Goal: Task Accomplishment & Management: Complete application form

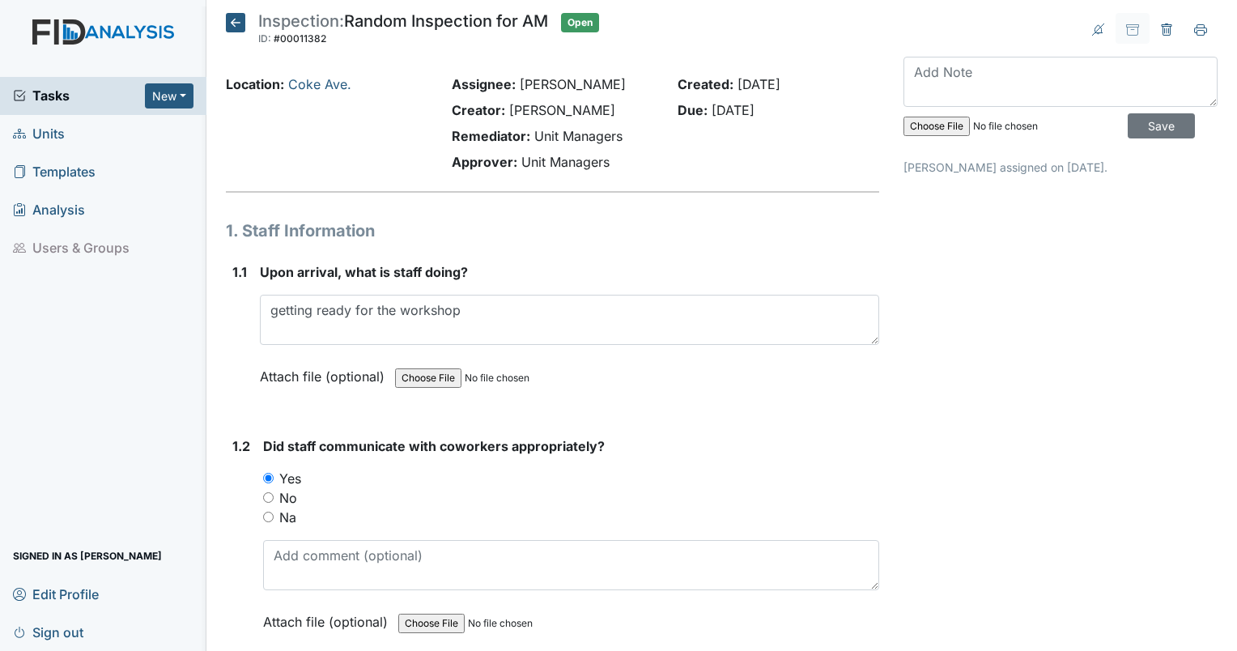
scroll to position [7611, 0]
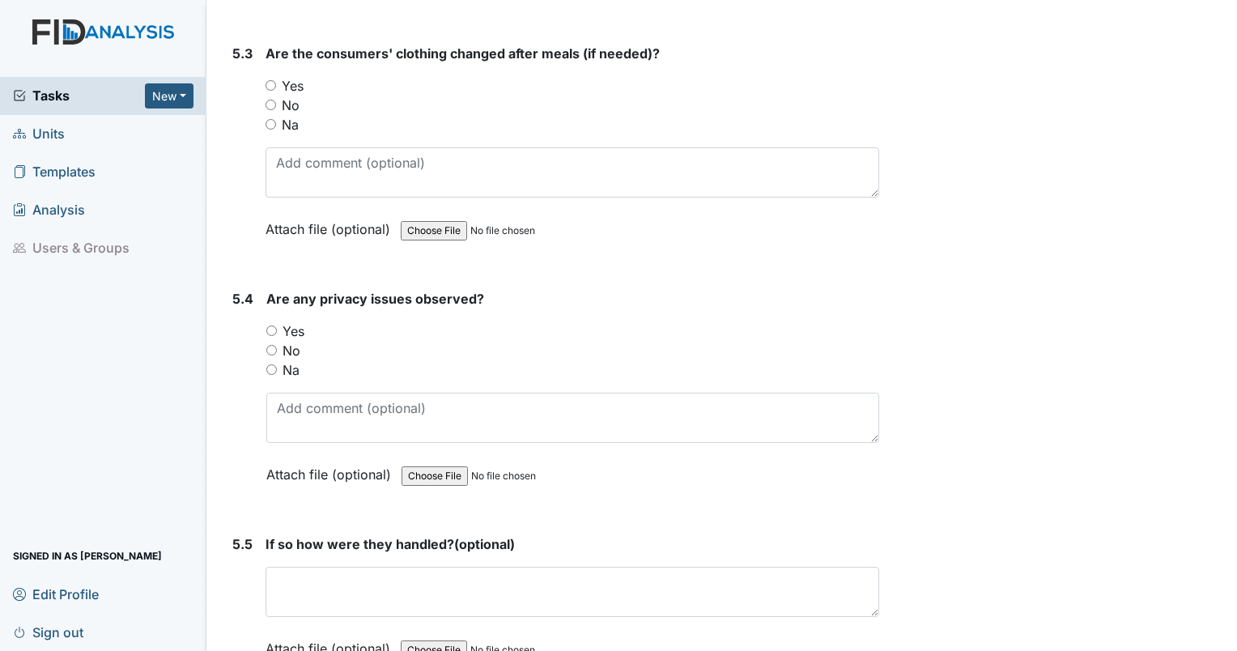
click at [271, 80] on input "Yes" at bounding box center [271, 85] width 11 height 11
radio input "true"
click at [269, 345] on input "No" at bounding box center [271, 350] width 11 height 11
radio input "true"
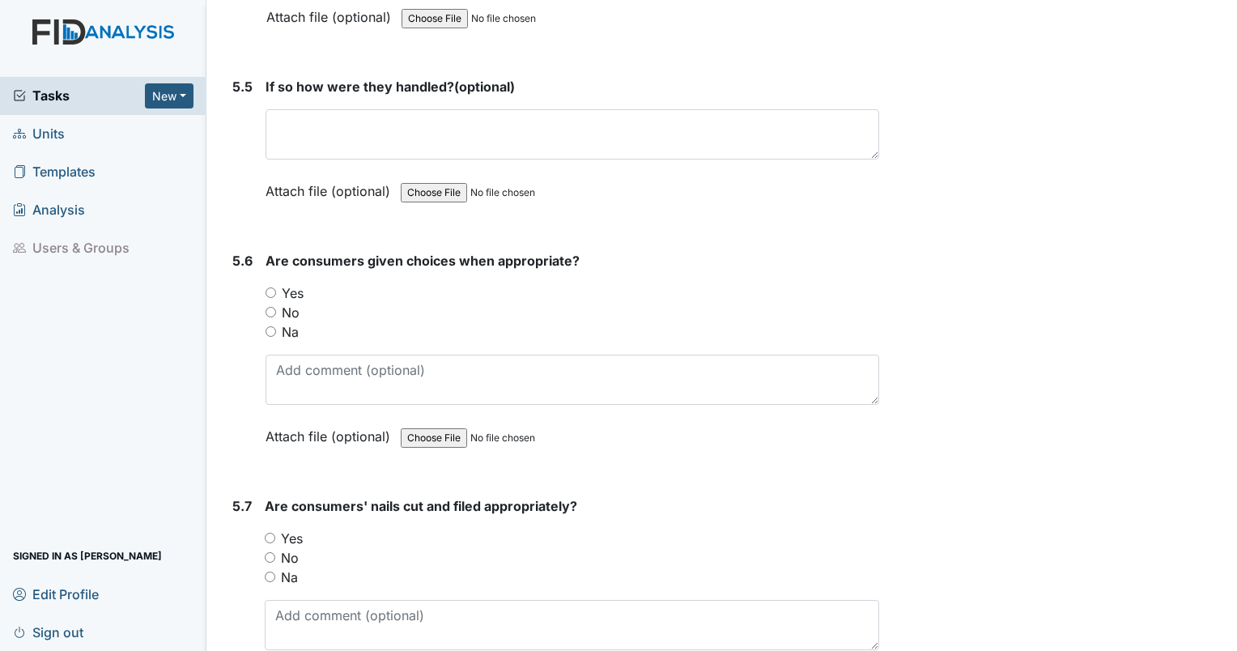
scroll to position [8097, 0]
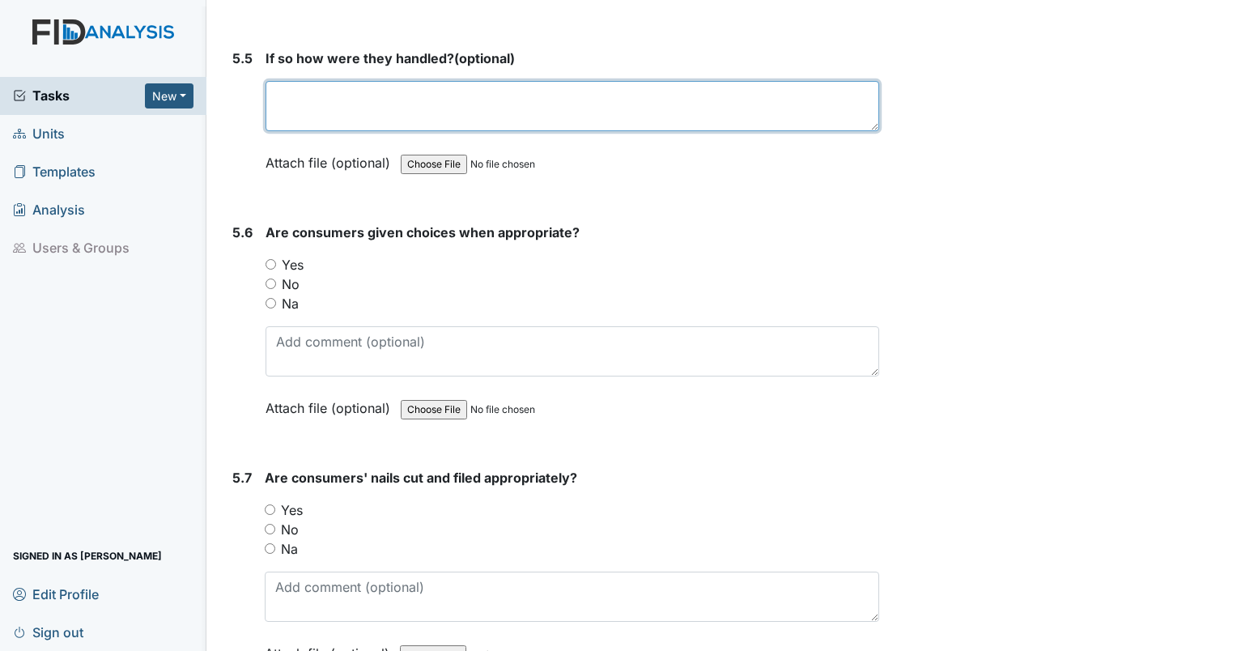
click at [351, 91] on textarea at bounding box center [573, 106] width 614 height 50
type textarea "NA"
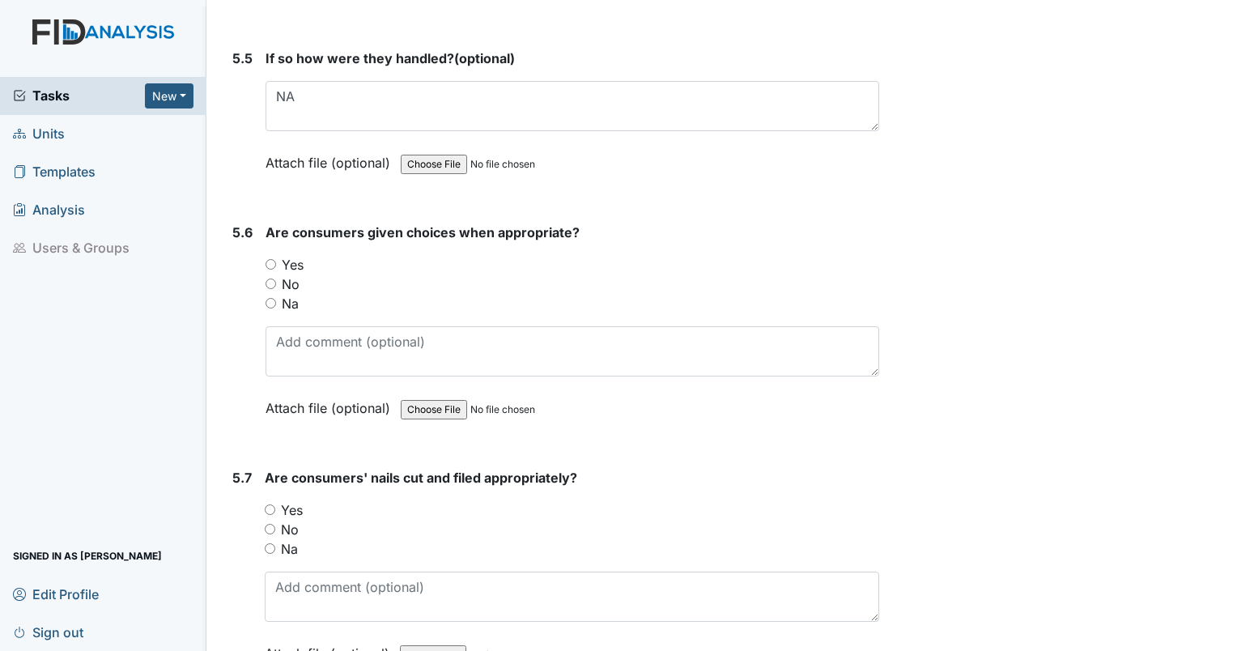
click at [272, 259] on input "Yes" at bounding box center [271, 264] width 11 height 11
radio input "true"
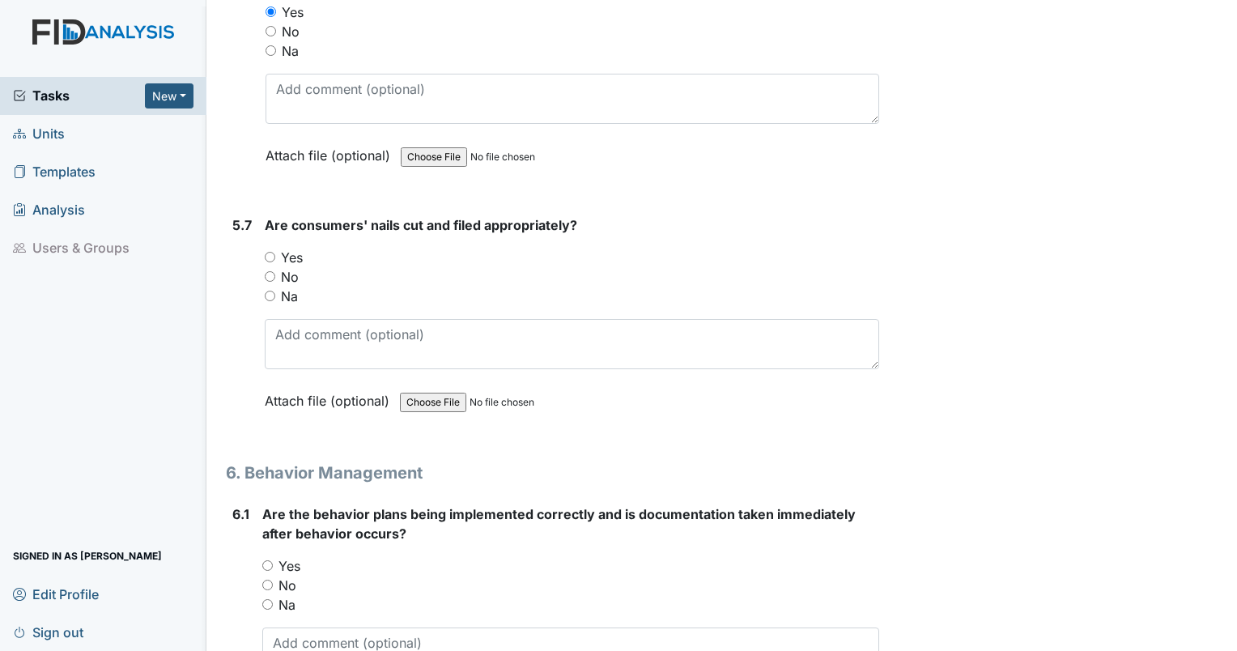
scroll to position [8420, 0]
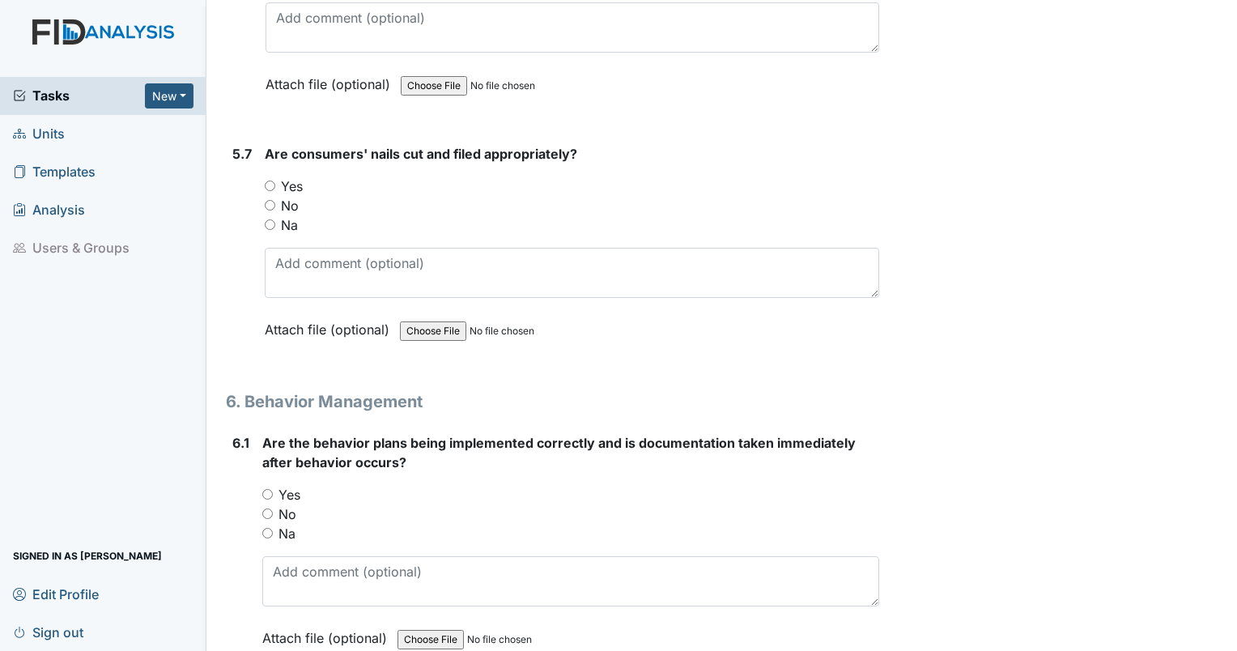
click at [270, 181] on input "Yes" at bounding box center [270, 186] width 11 height 11
radio input "true"
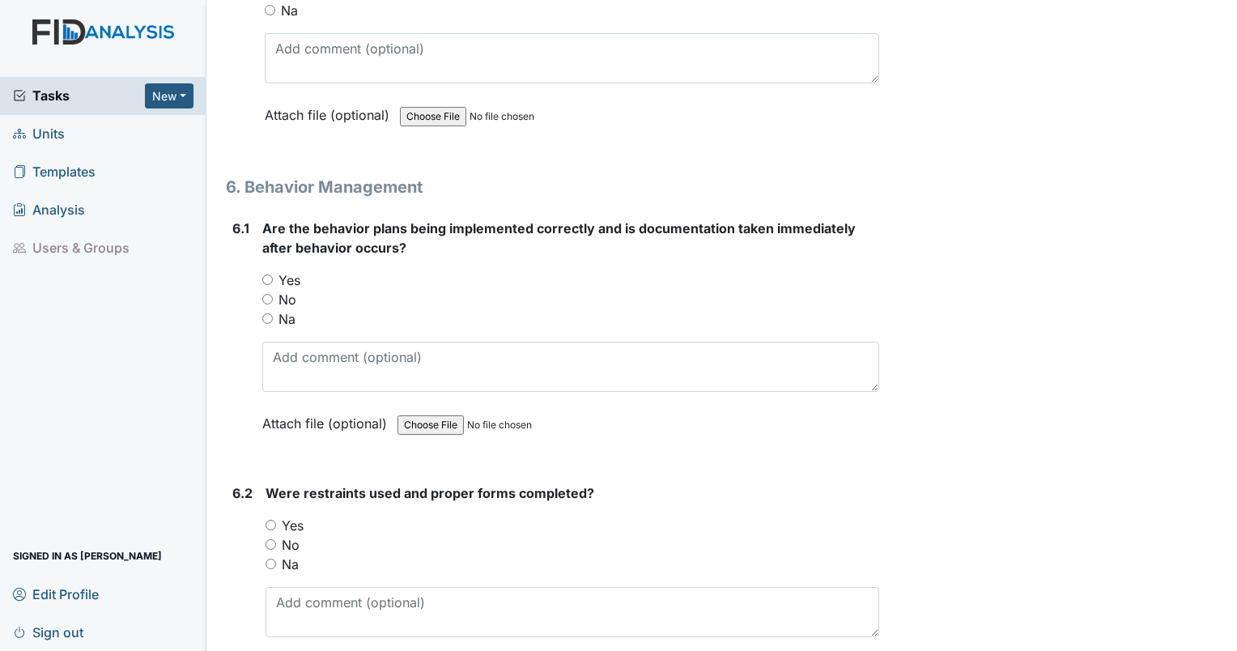
scroll to position [8663, 0]
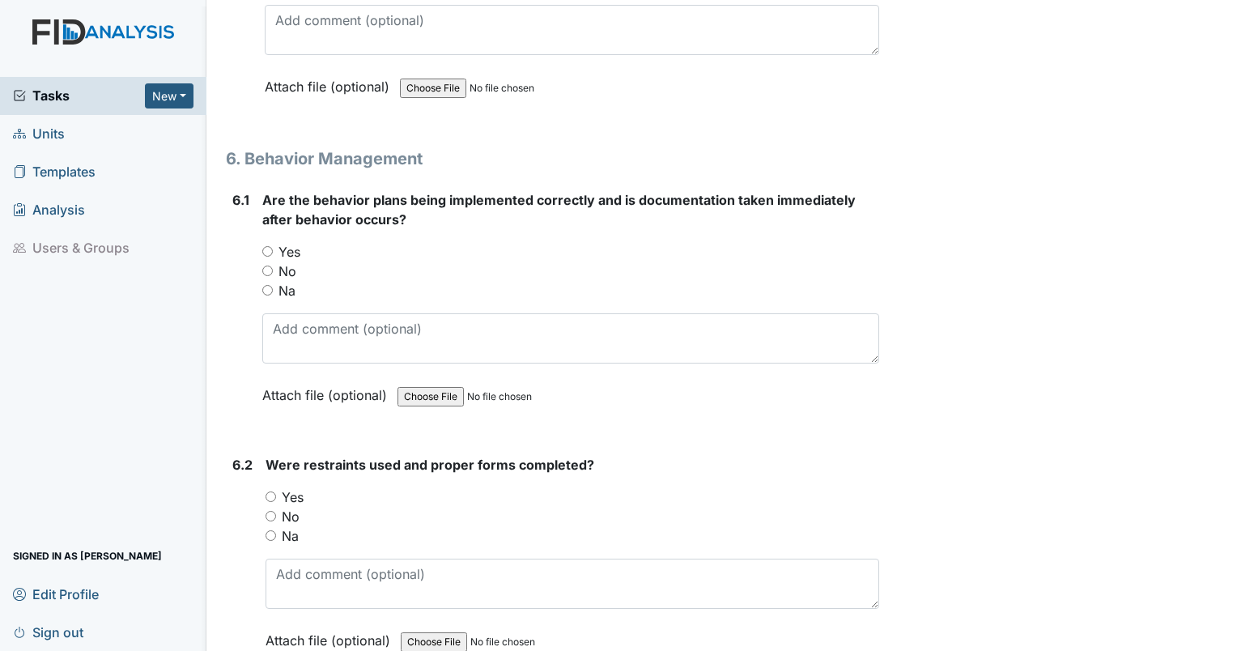
click at [263, 246] on input "Yes" at bounding box center [267, 251] width 11 height 11
radio input "true"
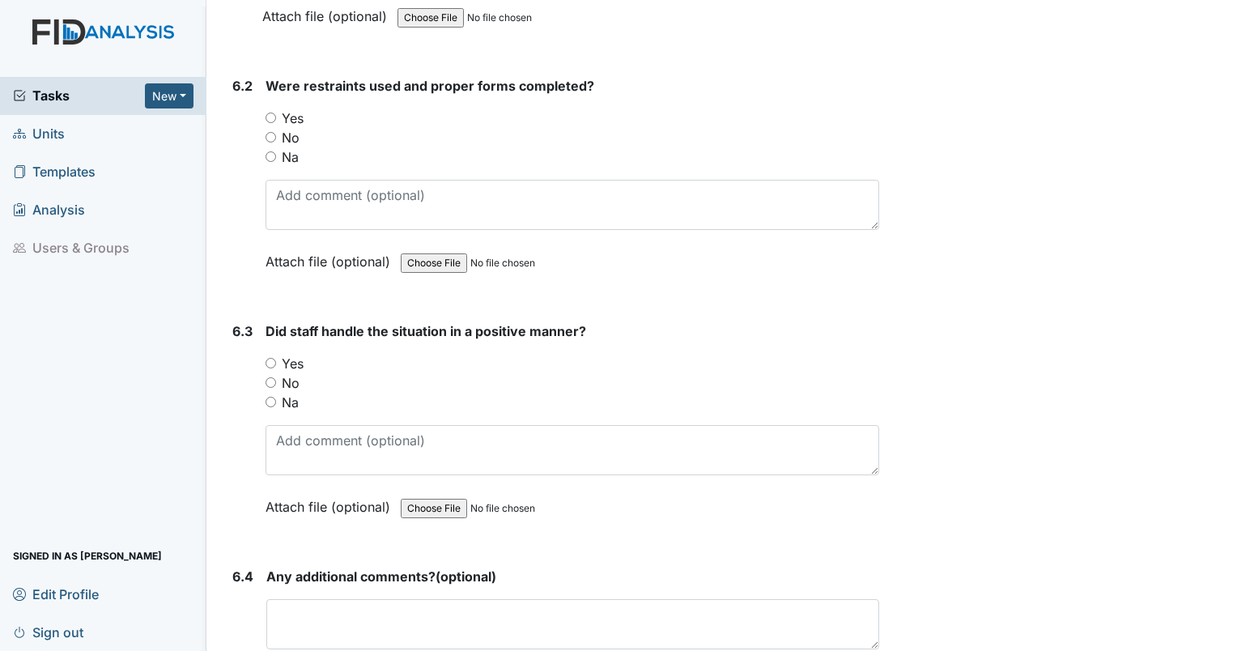
scroll to position [9068, 0]
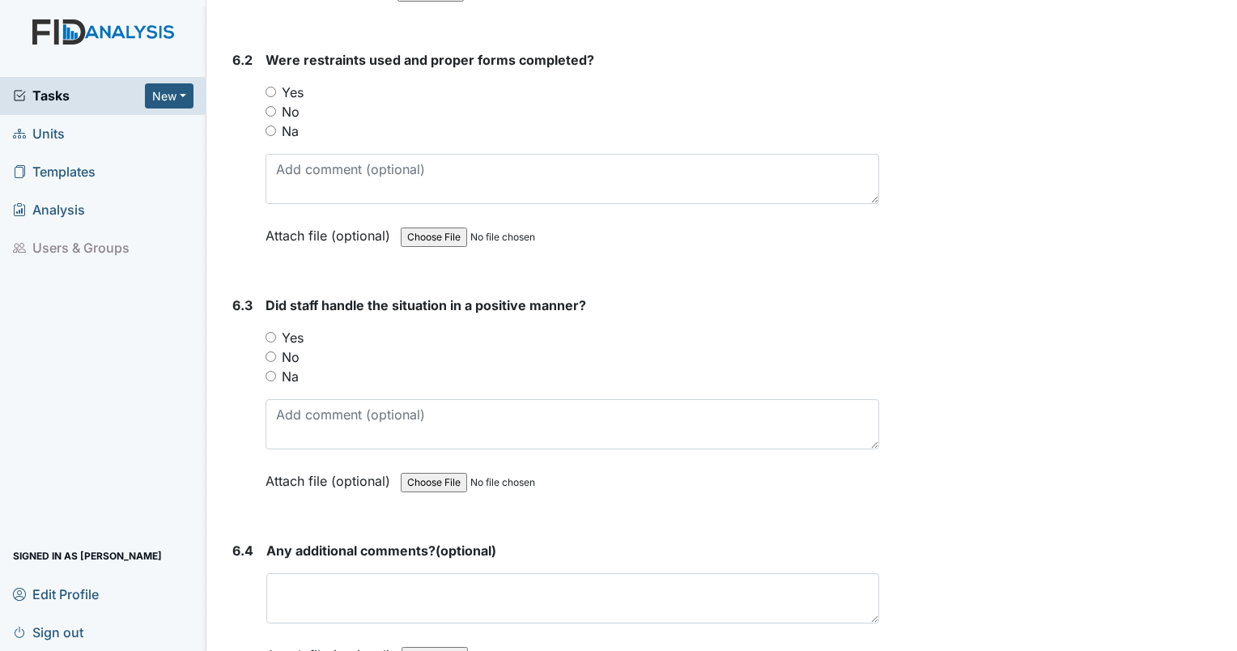
click at [272, 121] on div "Na" at bounding box center [573, 130] width 614 height 19
click at [266, 125] on input "Na" at bounding box center [271, 130] width 11 height 11
radio input "true"
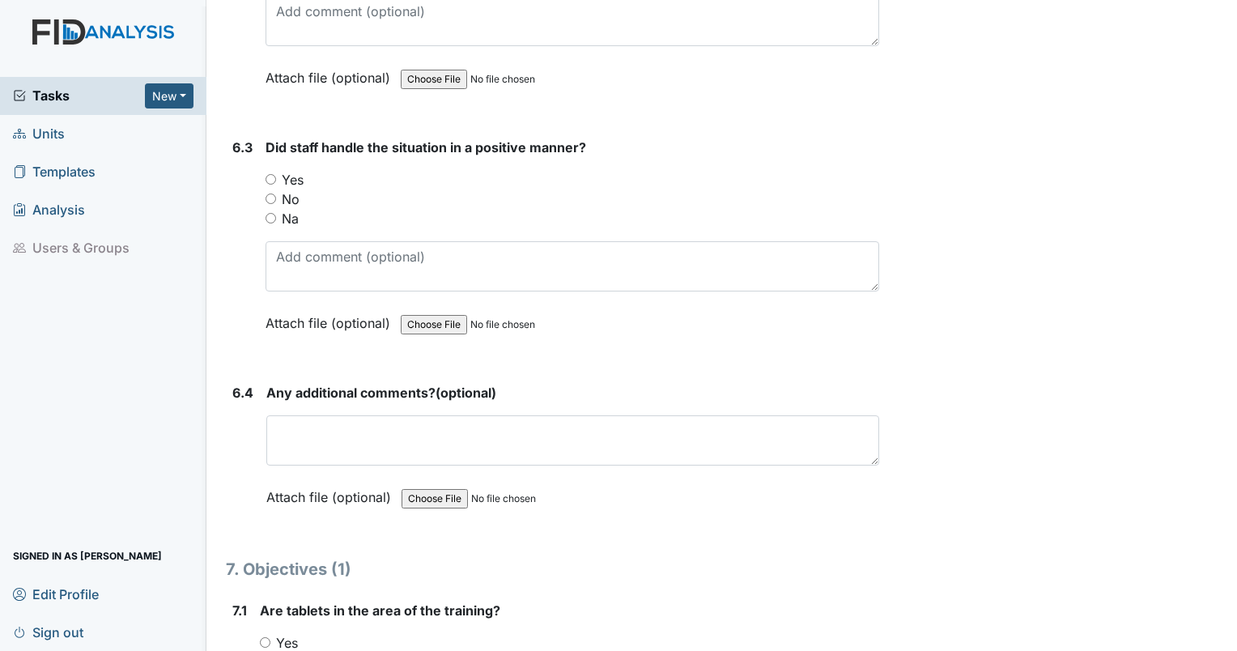
scroll to position [9311, 0]
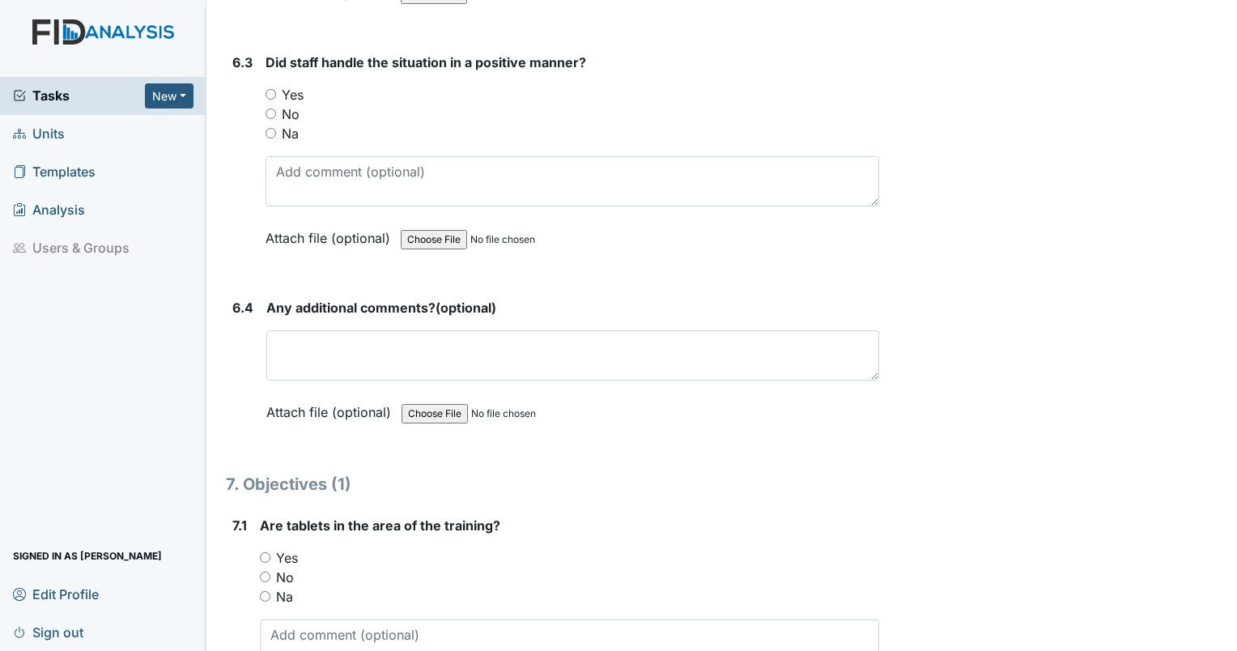
click at [269, 128] on input "Na" at bounding box center [271, 133] width 11 height 11
radio input "true"
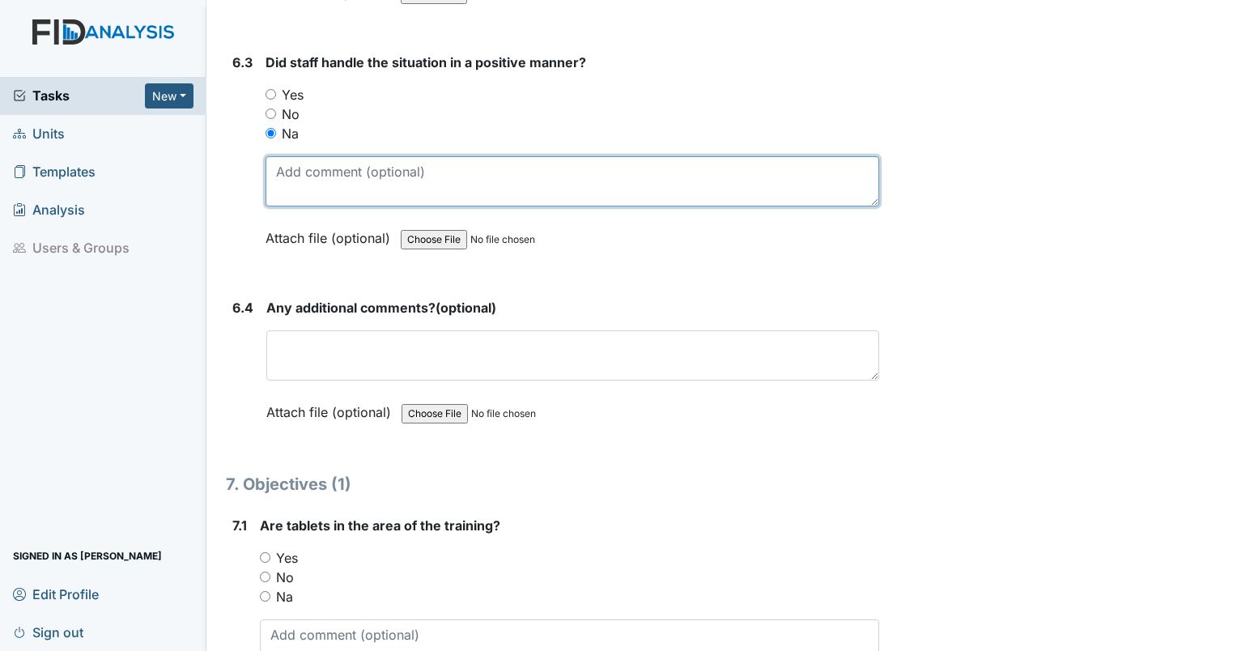
click at [317, 156] on textarea at bounding box center [573, 181] width 614 height 50
type textarea "NO BEHVIOR NOTED"
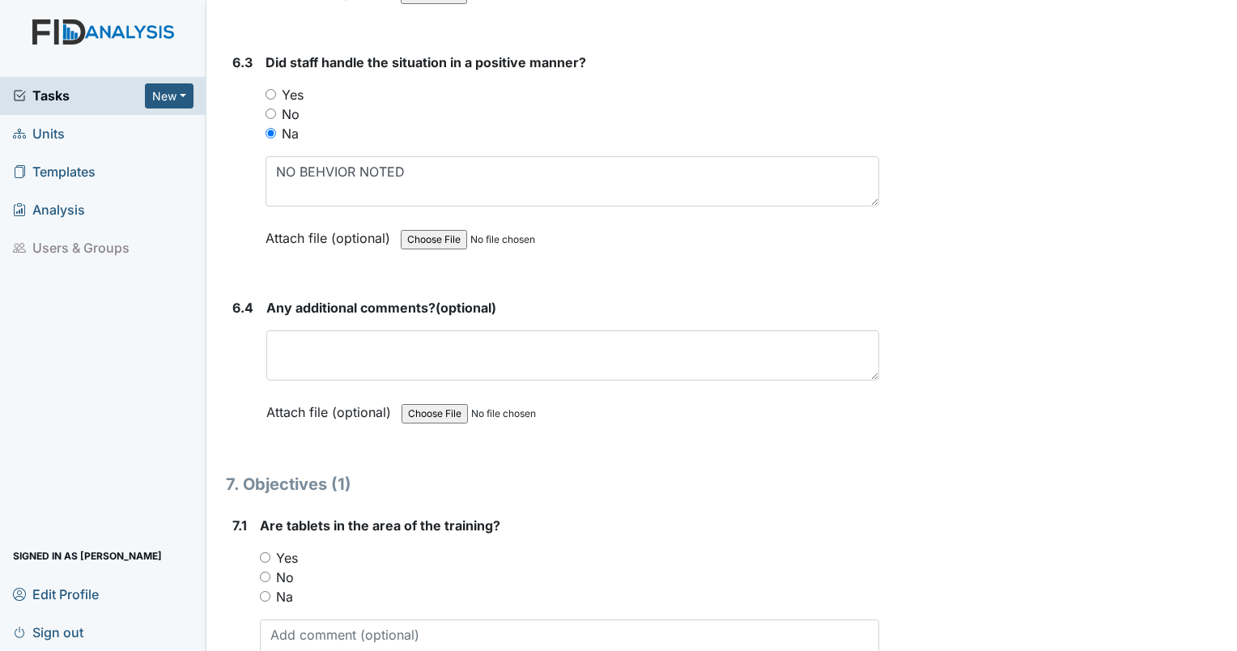
click at [716, 472] on h1 "7. Objectives (1)" at bounding box center [552, 484] width 653 height 24
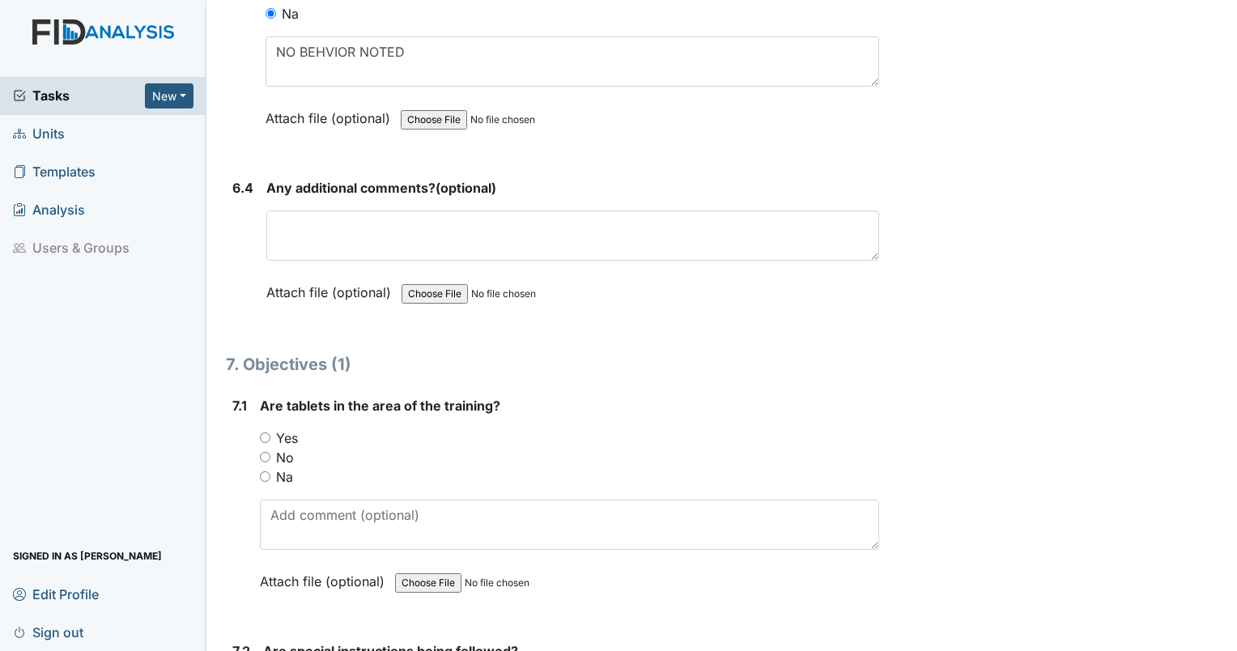
scroll to position [9473, 0]
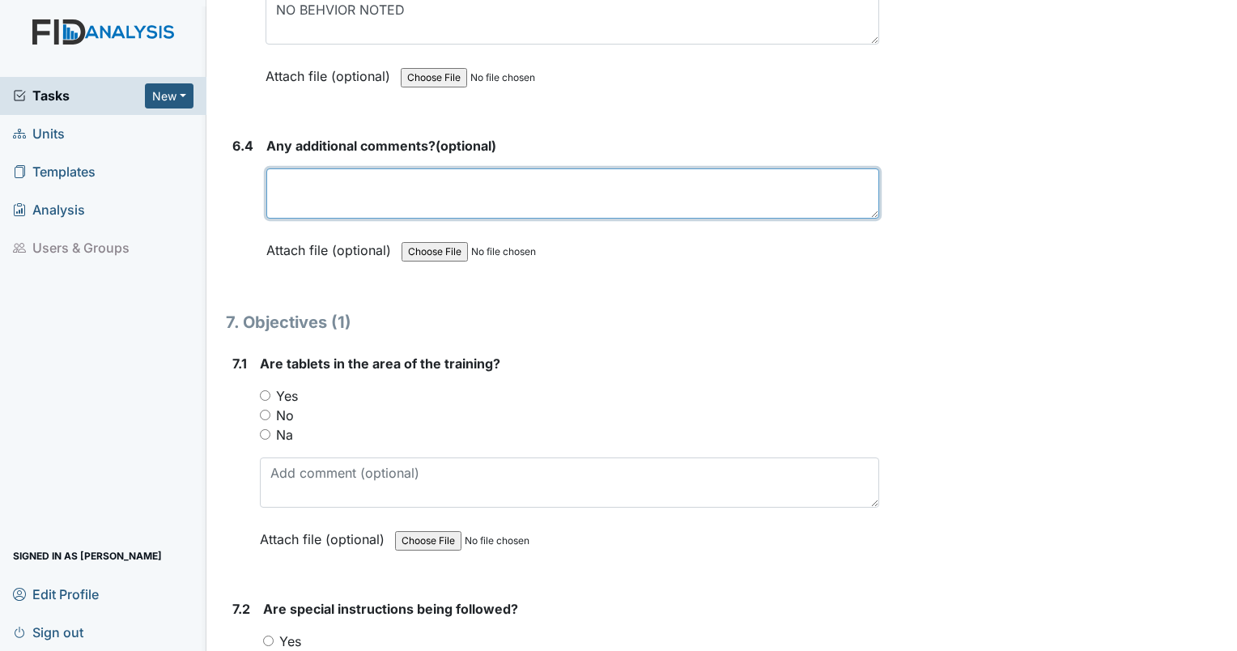
click at [472, 177] on textarea at bounding box center [572, 193] width 613 height 50
type textarea "NONE"
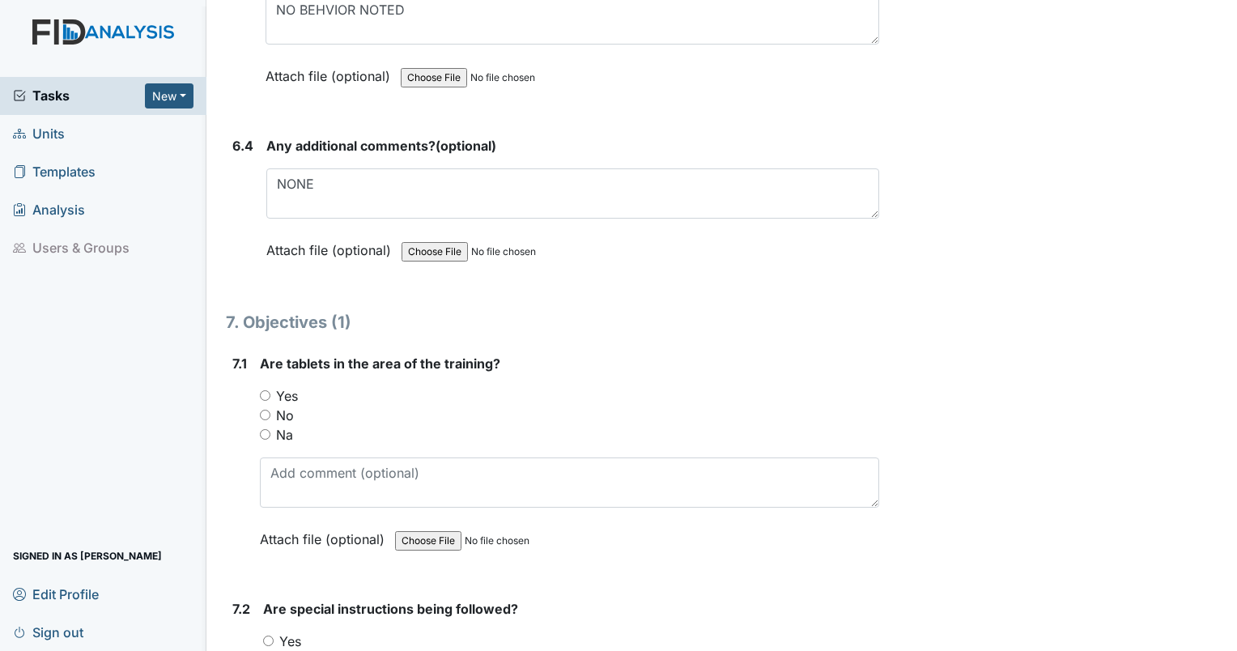
click at [662, 243] on form "Any additional comments? (optional) NONE This field is required. Attach file (o…" at bounding box center [572, 210] width 613 height 148
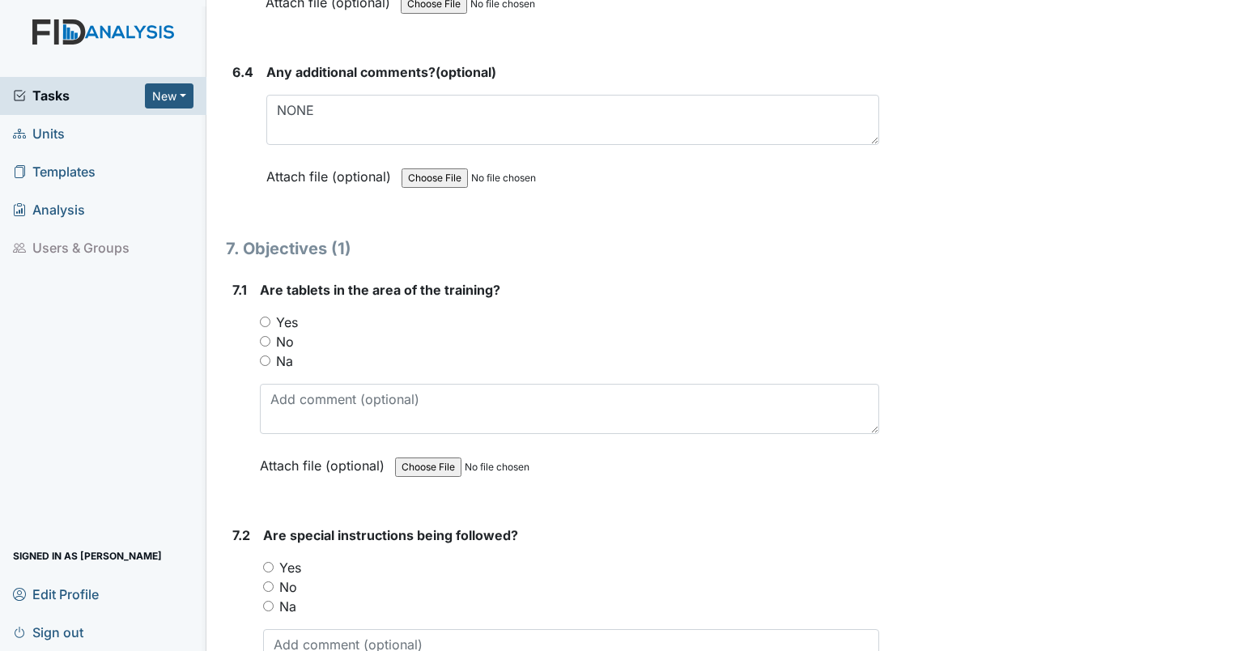
scroll to position [9635, 0]
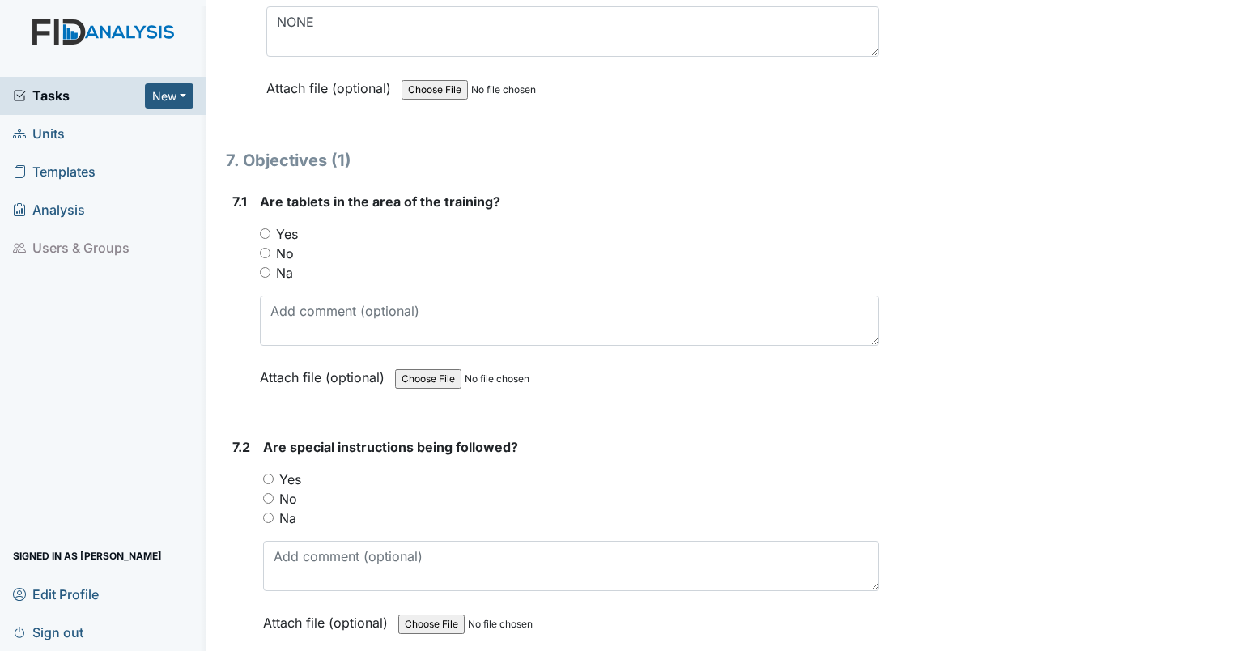
click at [267, 228] on input "Yes" at bounding box center [265, 233] width 11 height 11
radio input "true"
click at [271, 474] on input "Yes" at bounding box center [268, 479] width 11 height 11
radio input "true"
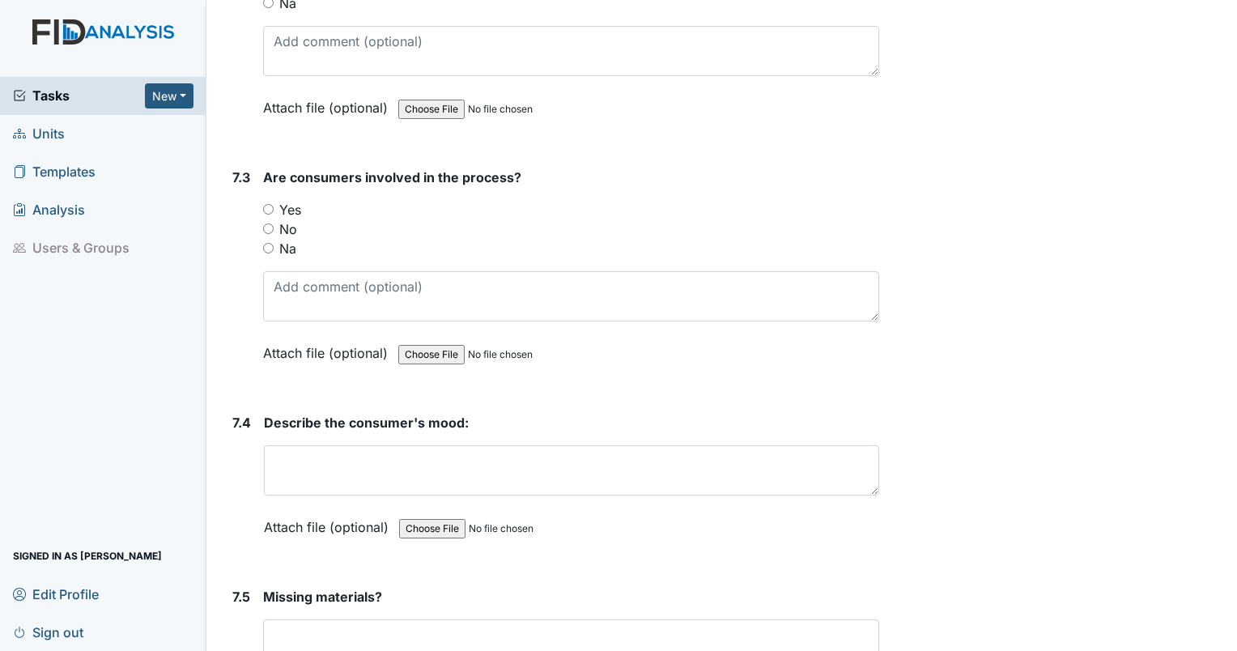
scroll to position [10202, 0]
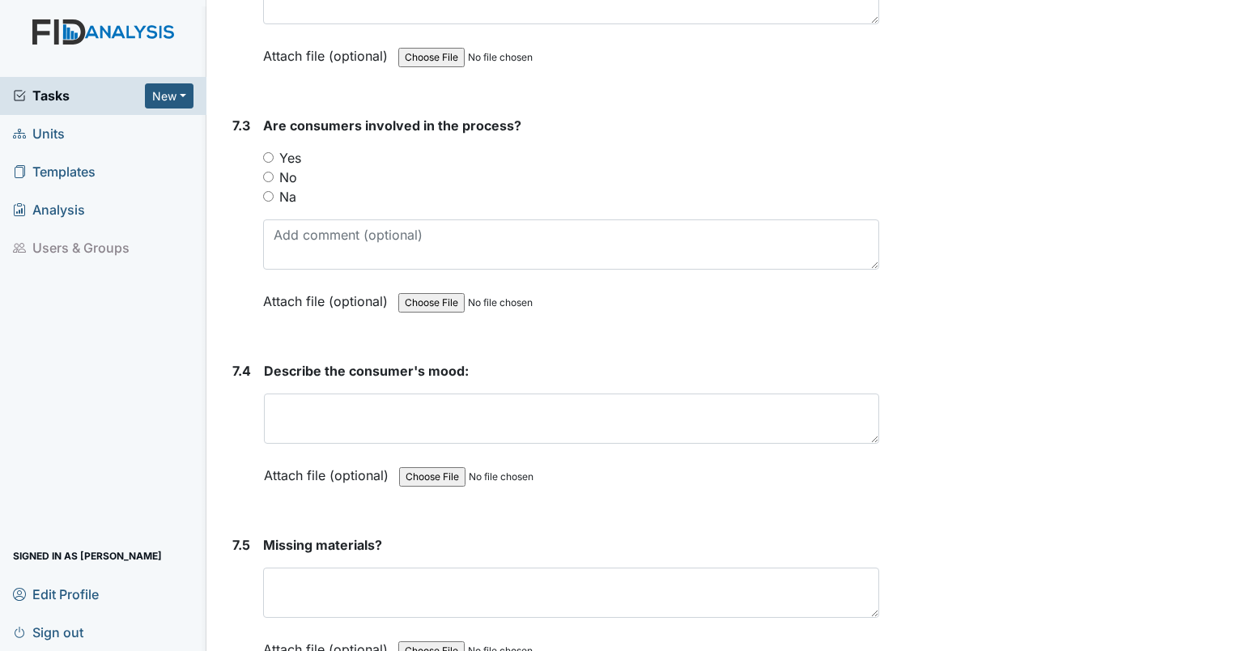
click at [271, 152] on input "Yes" at bounding box center [268, 157] width 11 height 11
radio input "true"
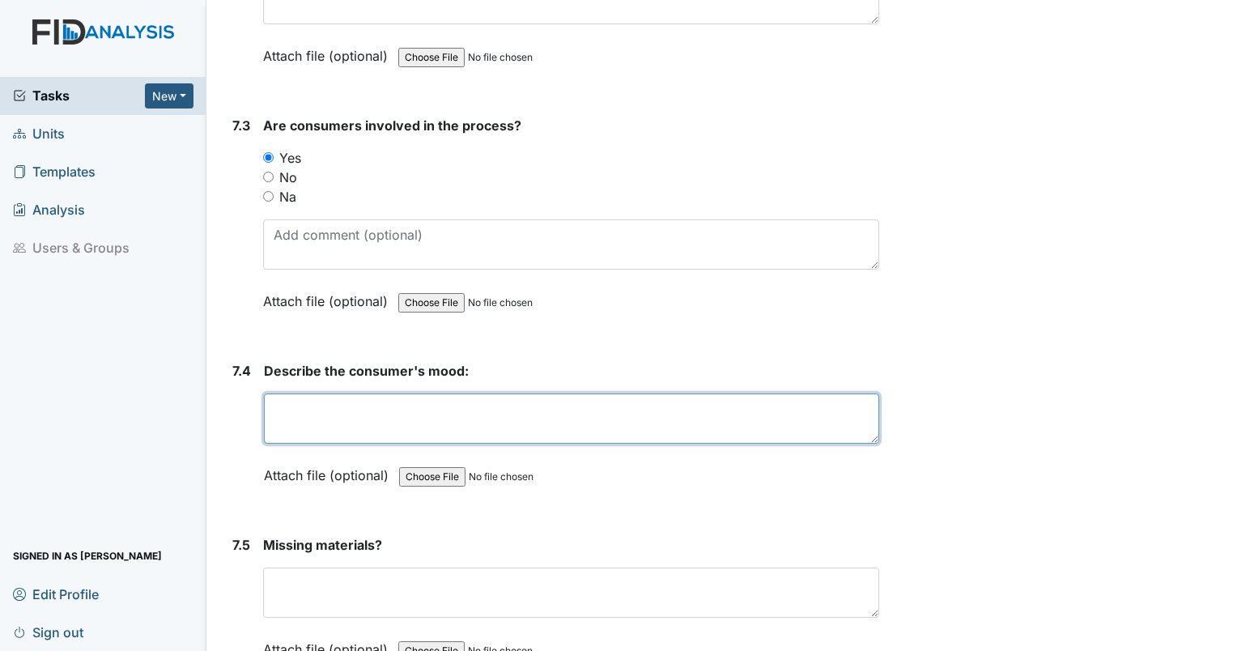
click at [400, 393] on textarea at bounding box center [571, 418] width 615 height 50
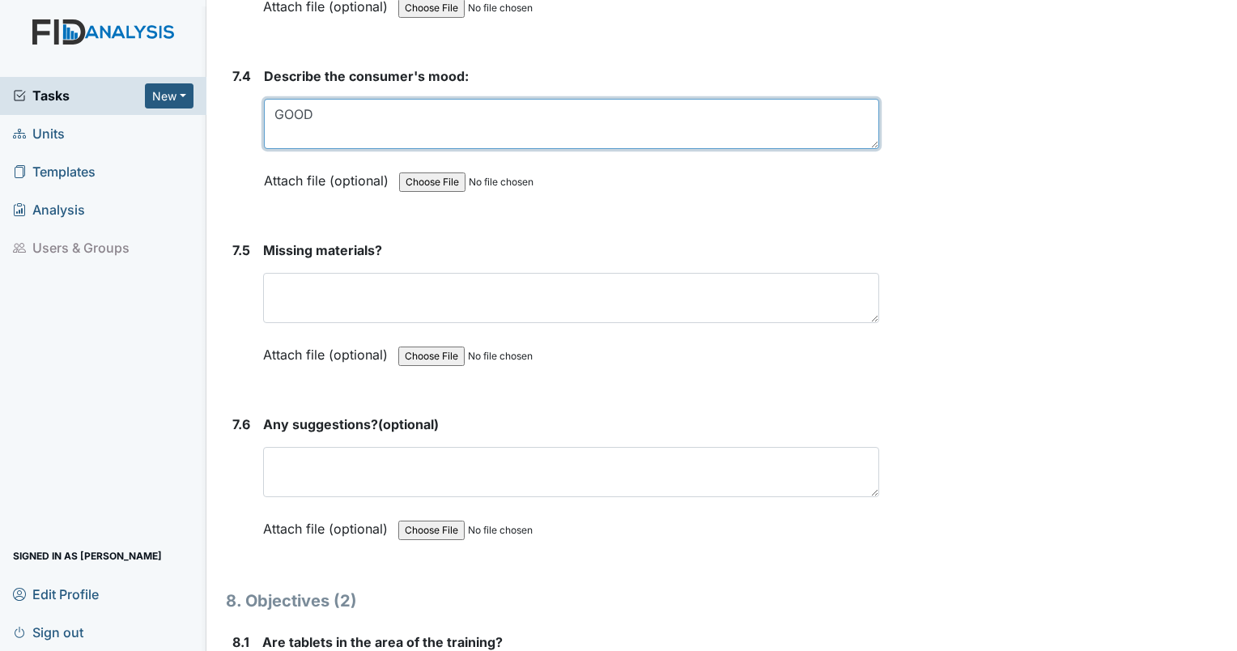
scroll to position [10526, 0]
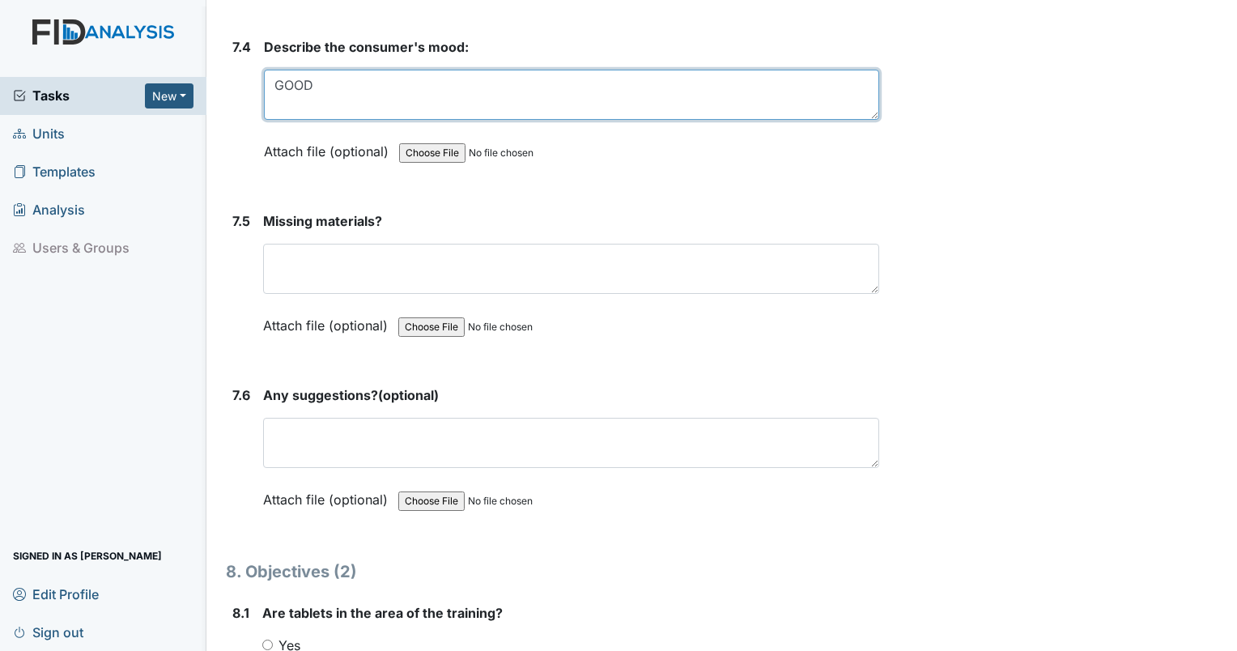
type textarea "GOOD"
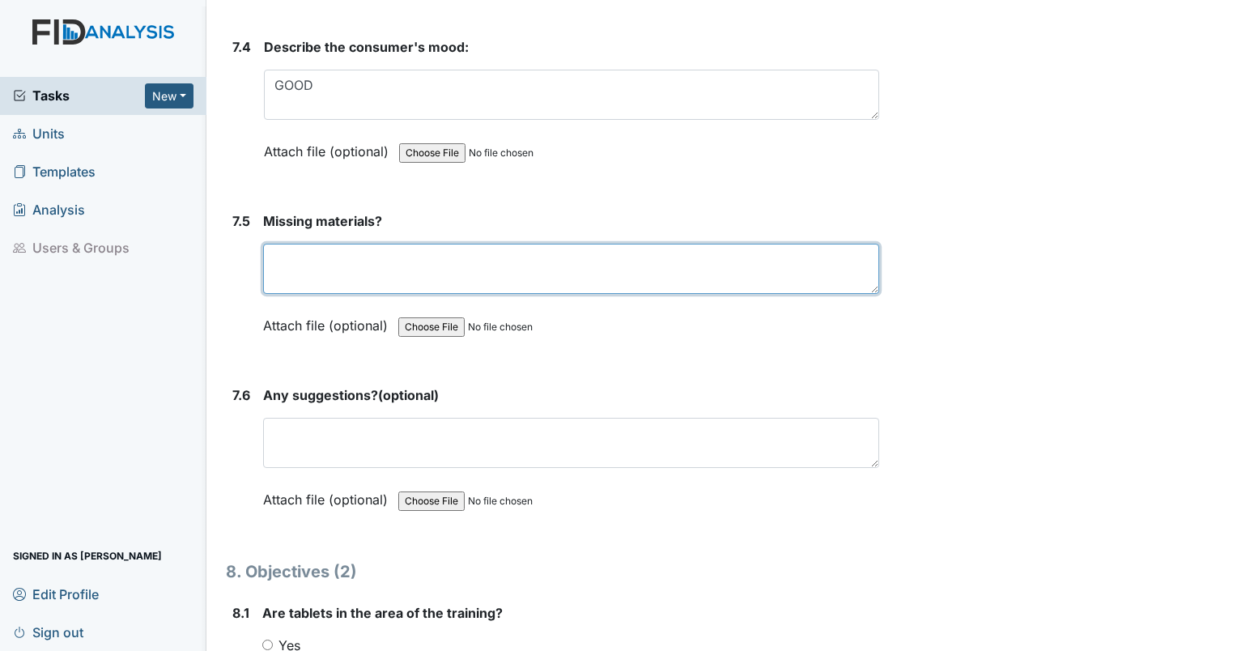
click at [769, 244] on textarea at bounding box center [571, 269] width 616 height 50
type textarea "NONE"
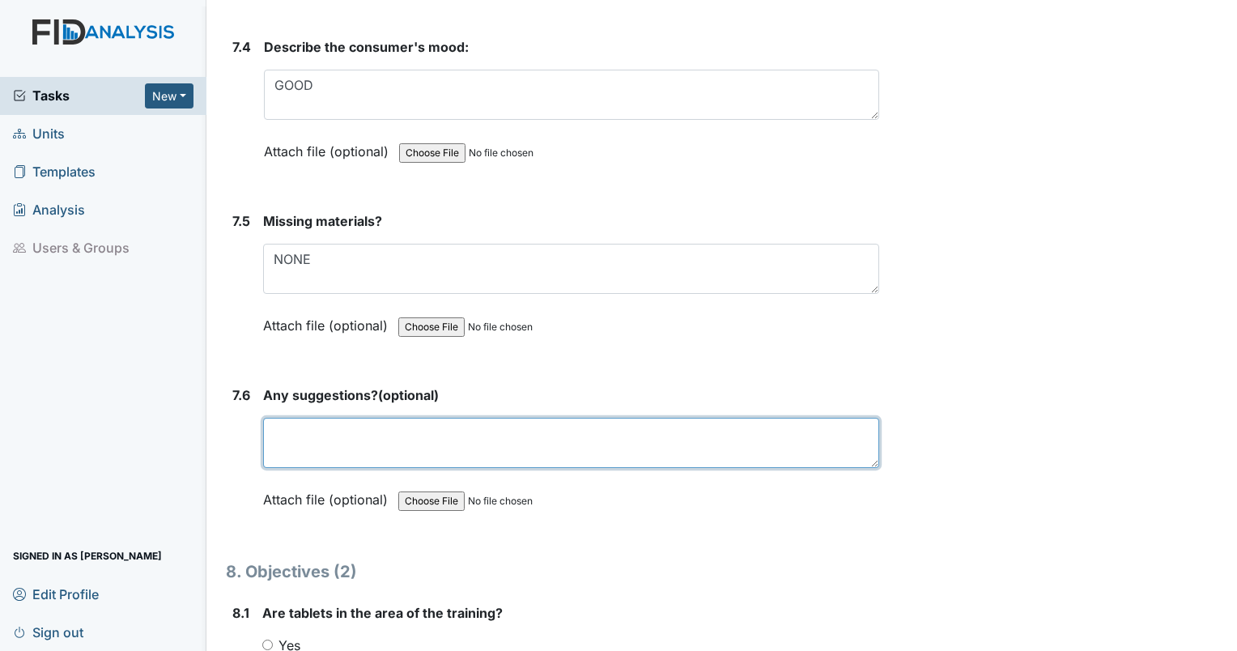
click at [711, 418] on textarea at bounding box center [571, 443] width 616 height 50
type textarea "NO"
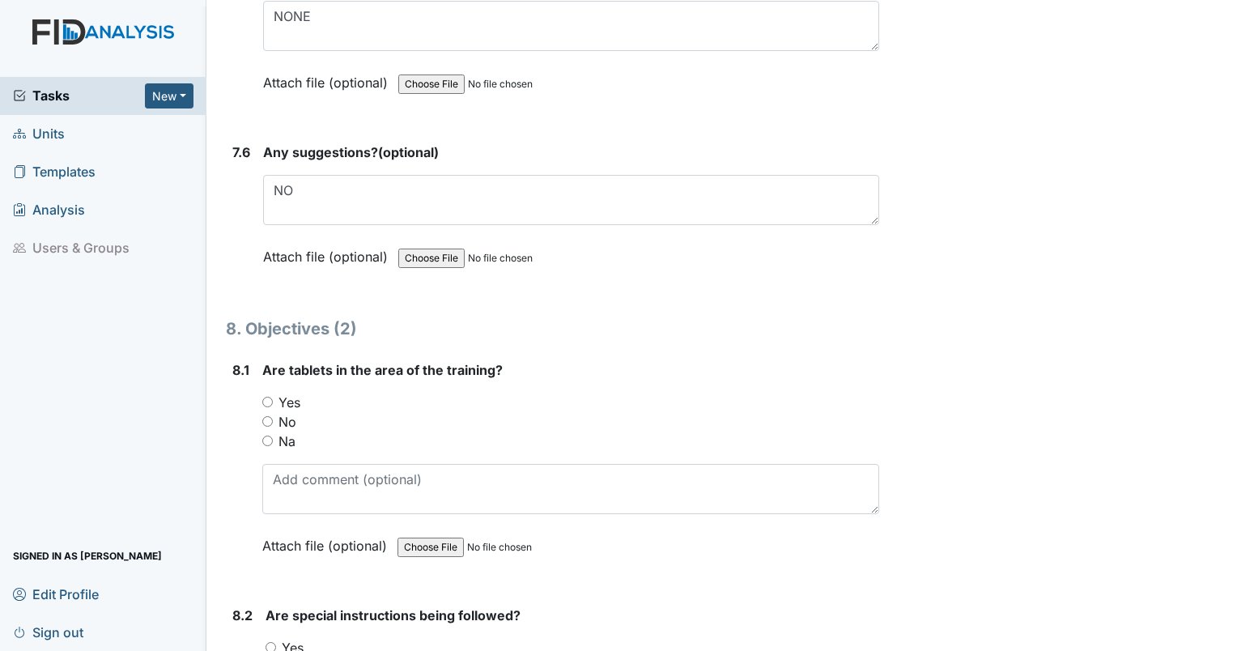
scroll to position [10849, 0]
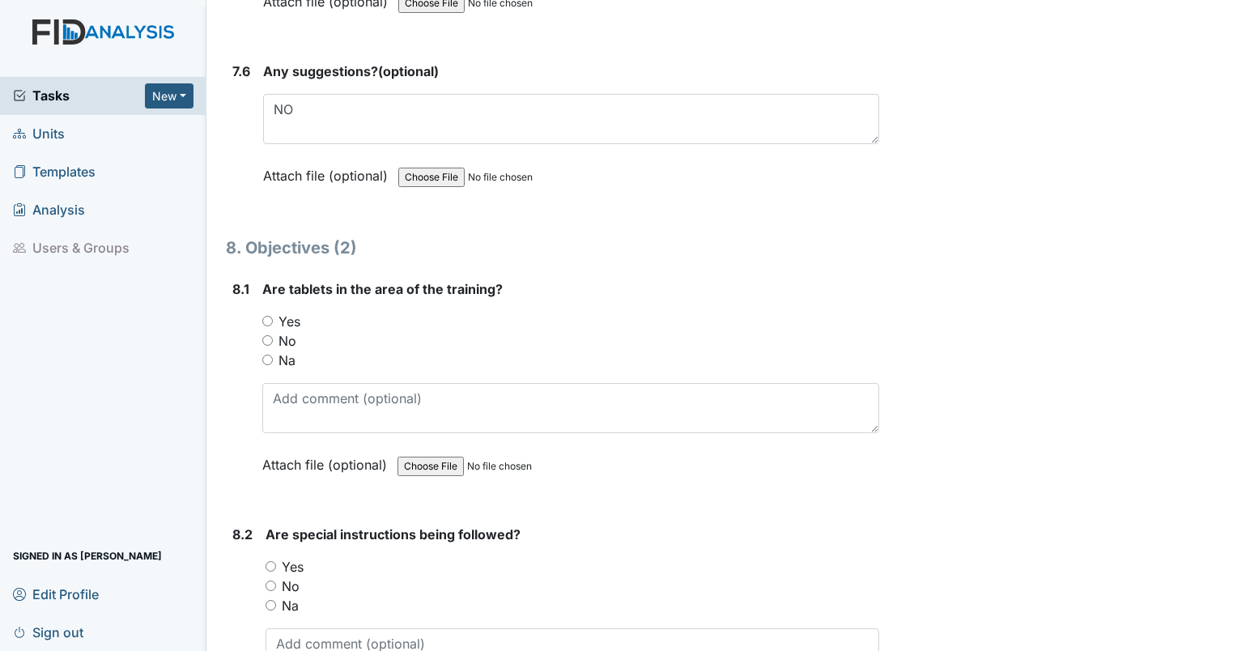
click at [269, 316] on input "Yes" at bounding box center [267, 321] width 11 height 11
radio input "true"
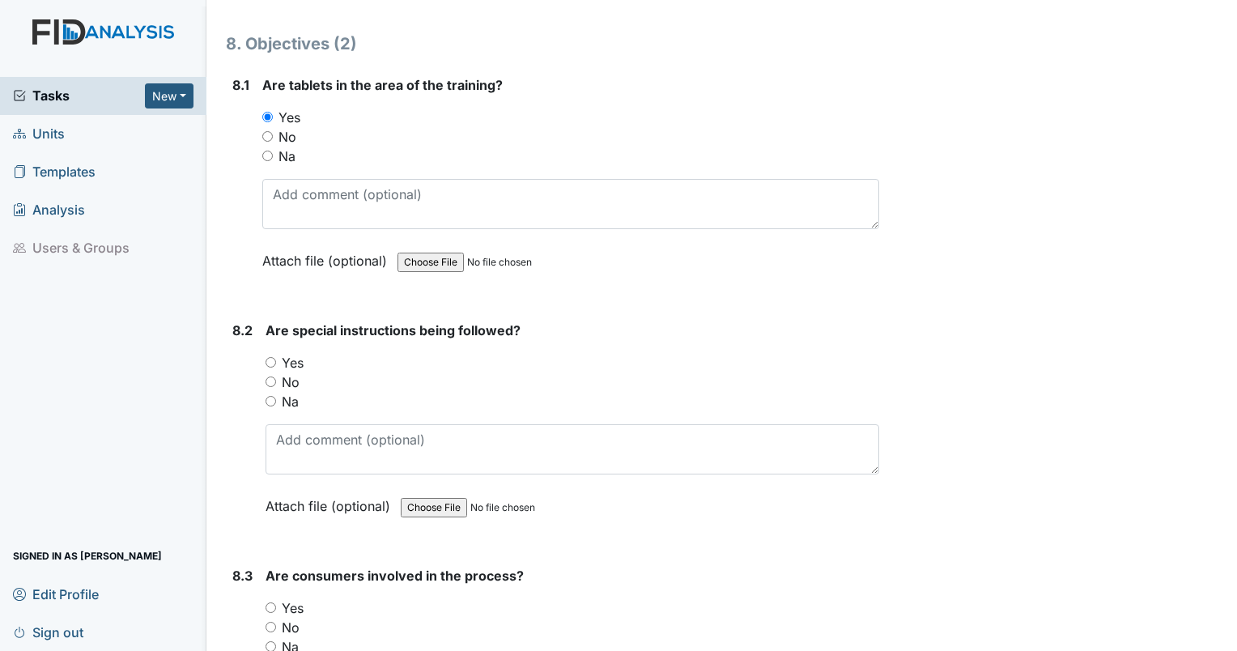
scroll to position [11092, 0]
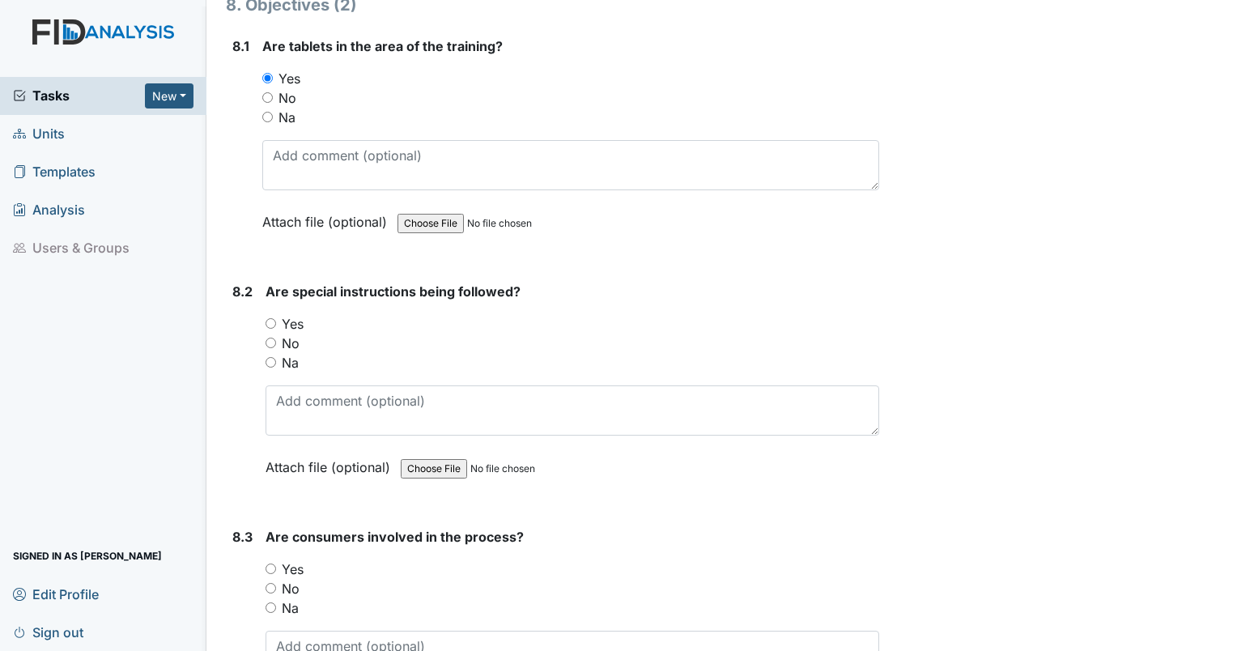
click at [271, 564] on input "Yes" at bounding box center [271, 569] width 11 height 11
radio input "true"
click at [274, 318] on input "Yes" at bounding box center [271, 323] width 11 height 11
radio input "true"
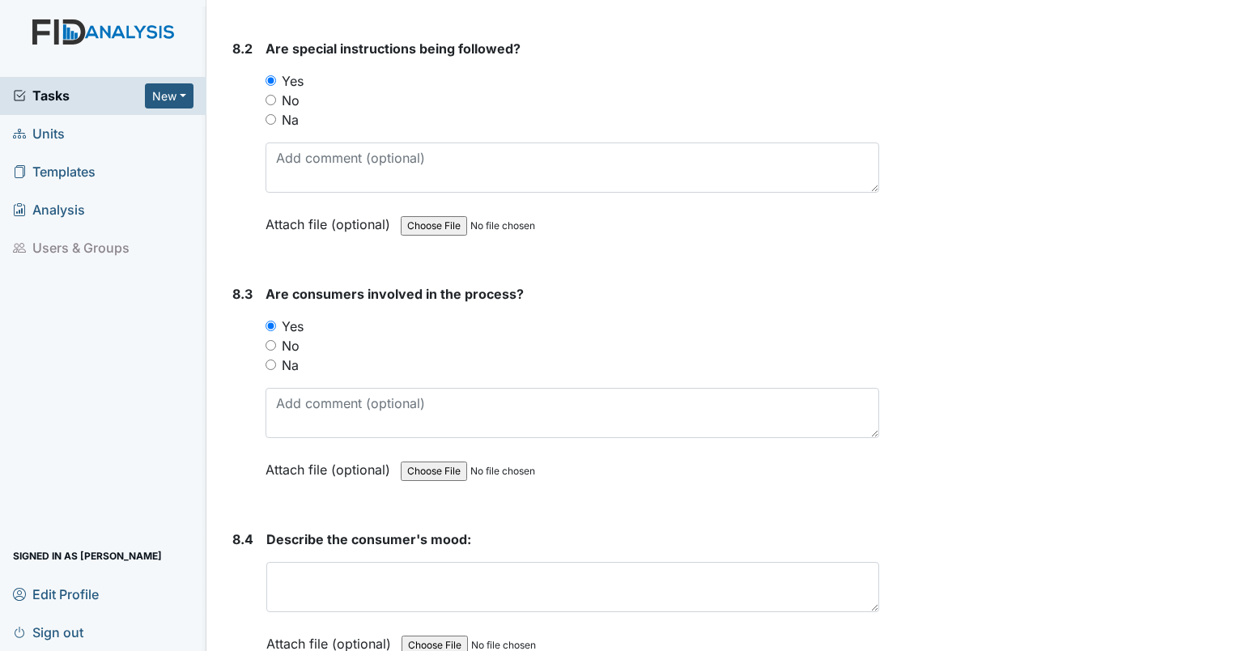
scroll to position [11497, 0]
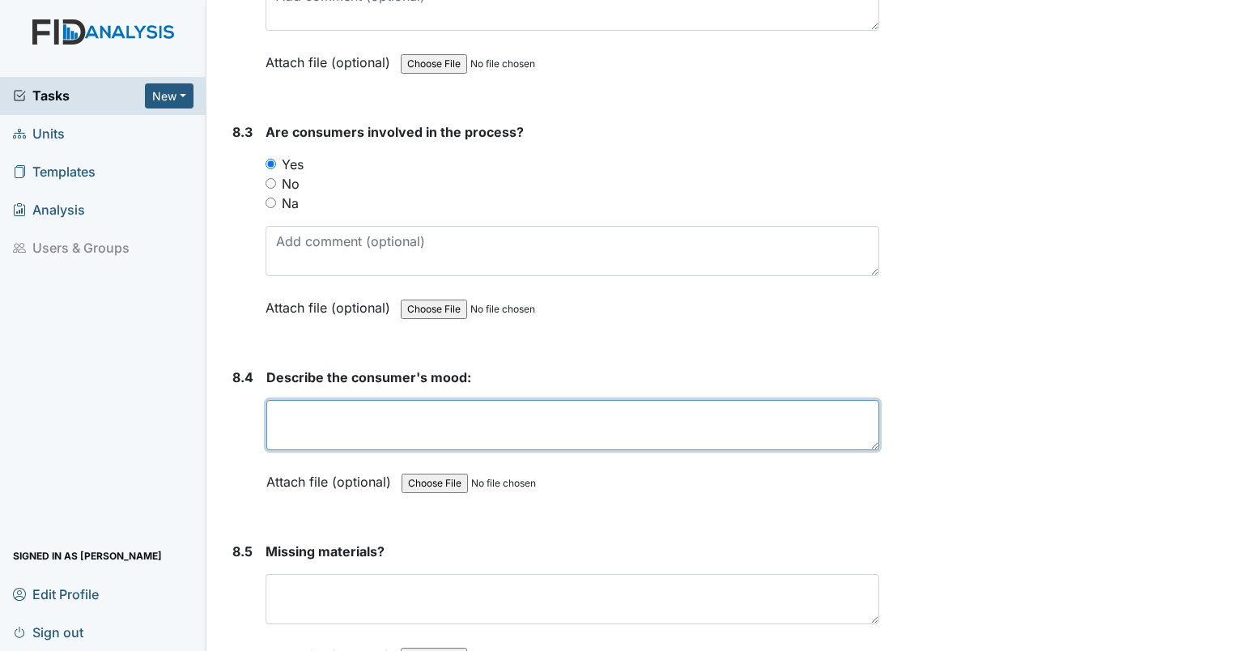
click at [557, 400] on textarea at bounding box center [572, 425] width 613 height 50
type textarea "GOOD"
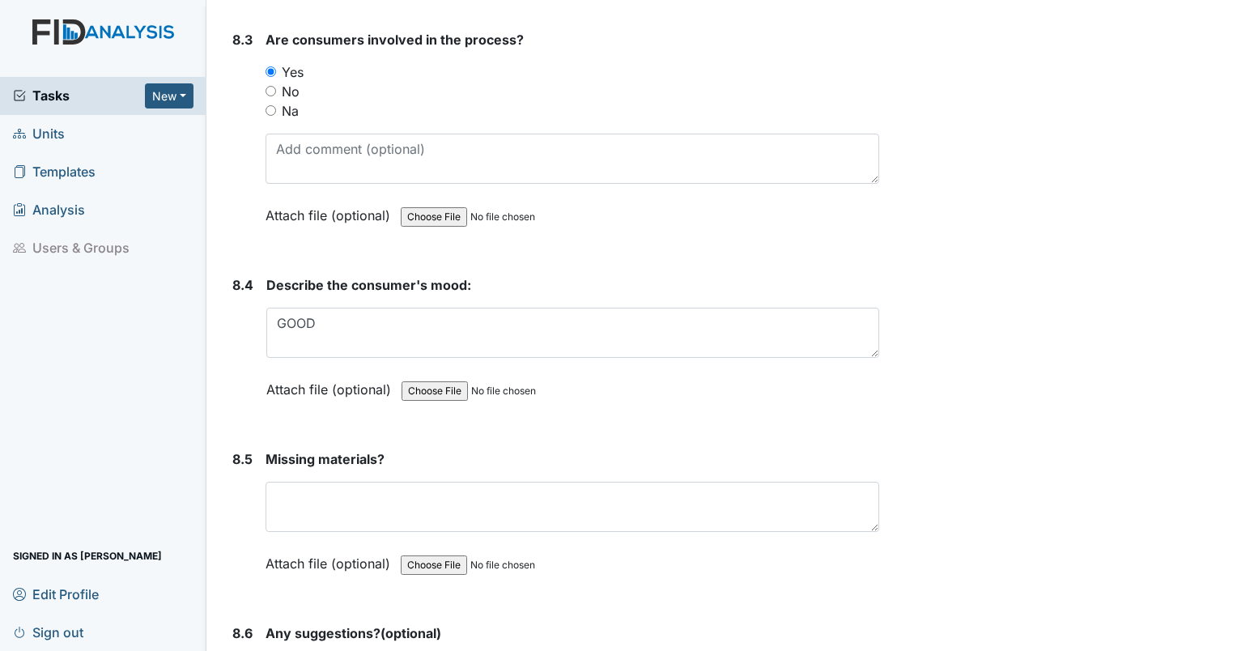
scroll to position [11740, 0]
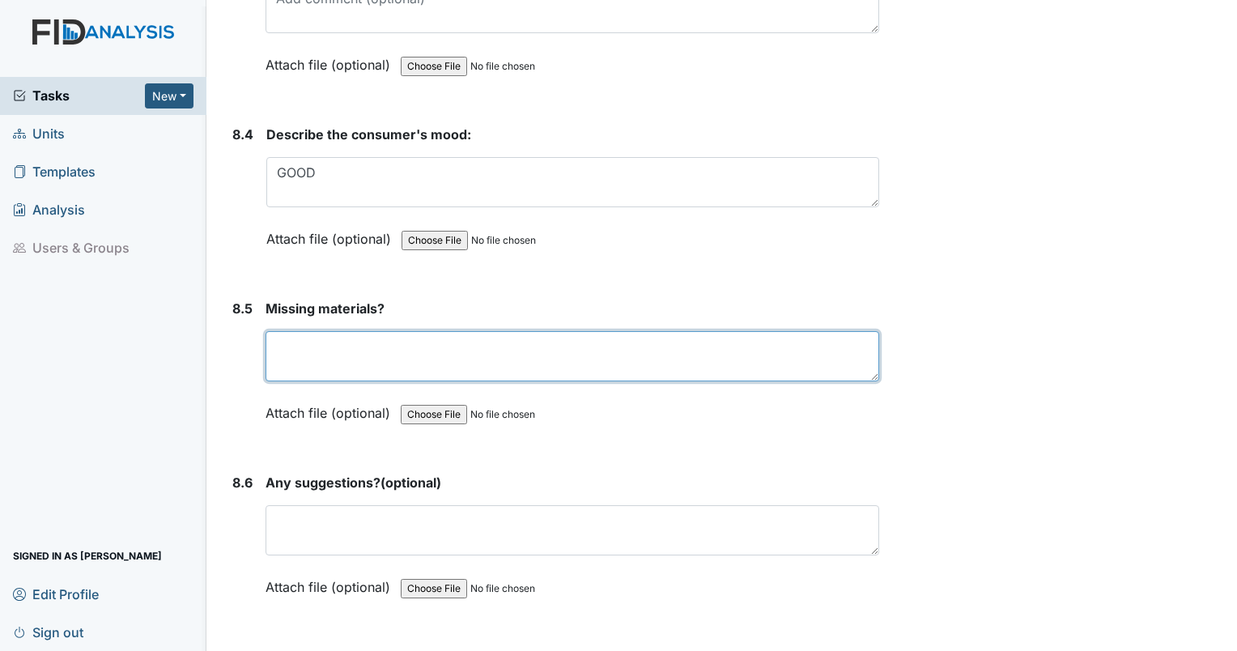
click at [797, 331] on textarea at bounding box center [573, 356] width 614 height 50
type textarea "NO"
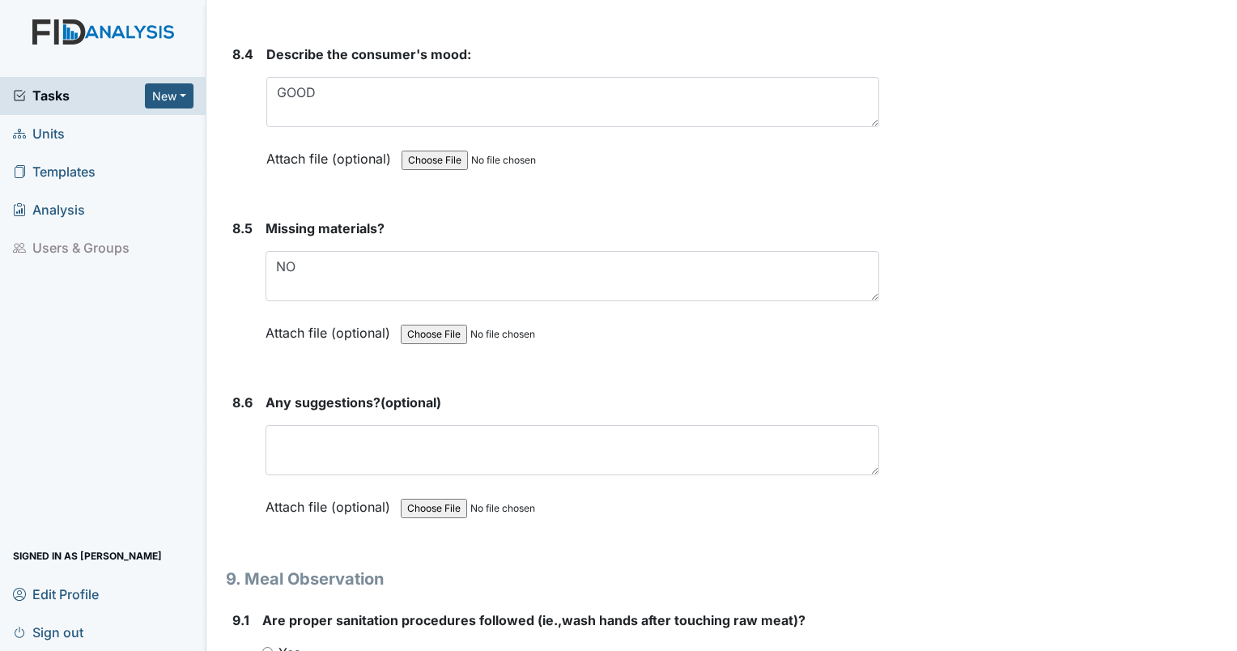
scroll to position [11821, 0]
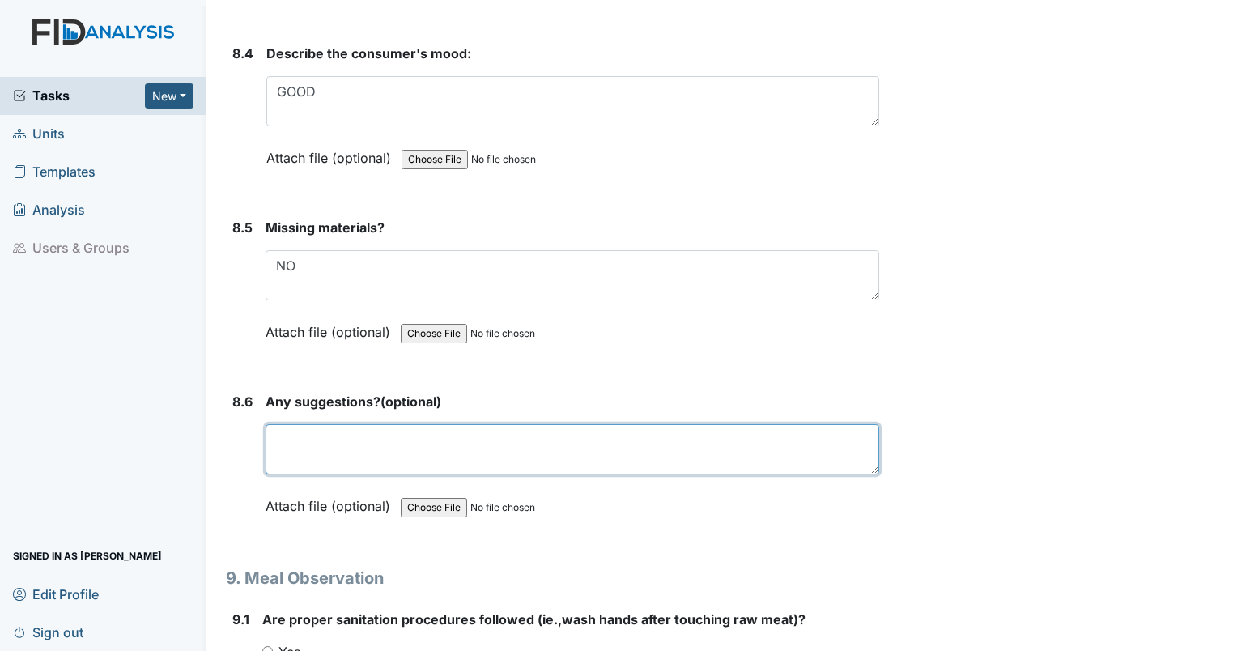
click at [785, 424] on textarea at bounding box center [573, 449] width 614 height 50
type textarea "NO"
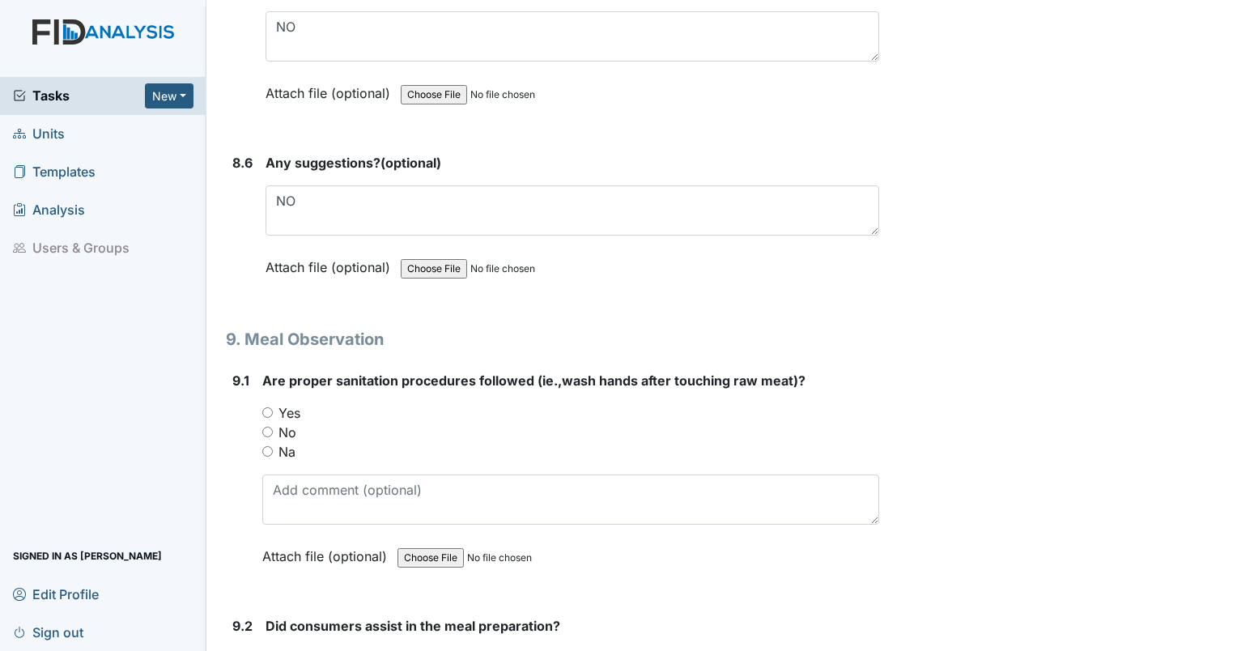
scroll to position [12064, 0]
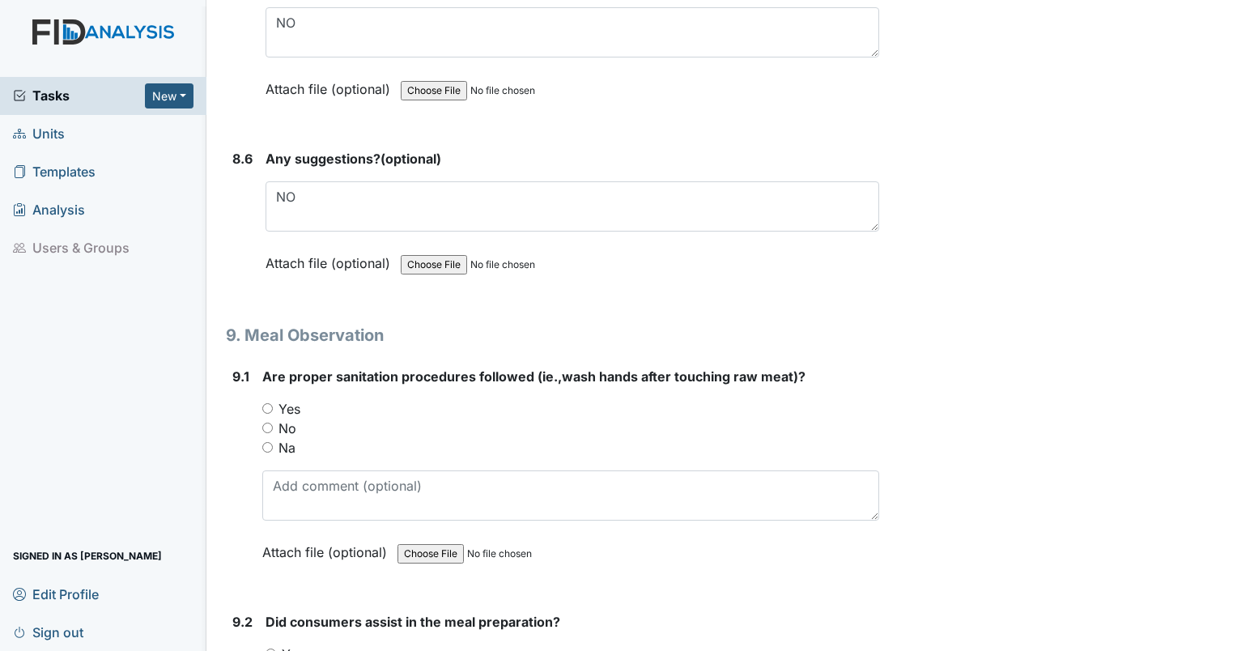
click at [266, 403] on input "Yes" at bounding box center [267, 408] width 11 height 11
radio input "true"
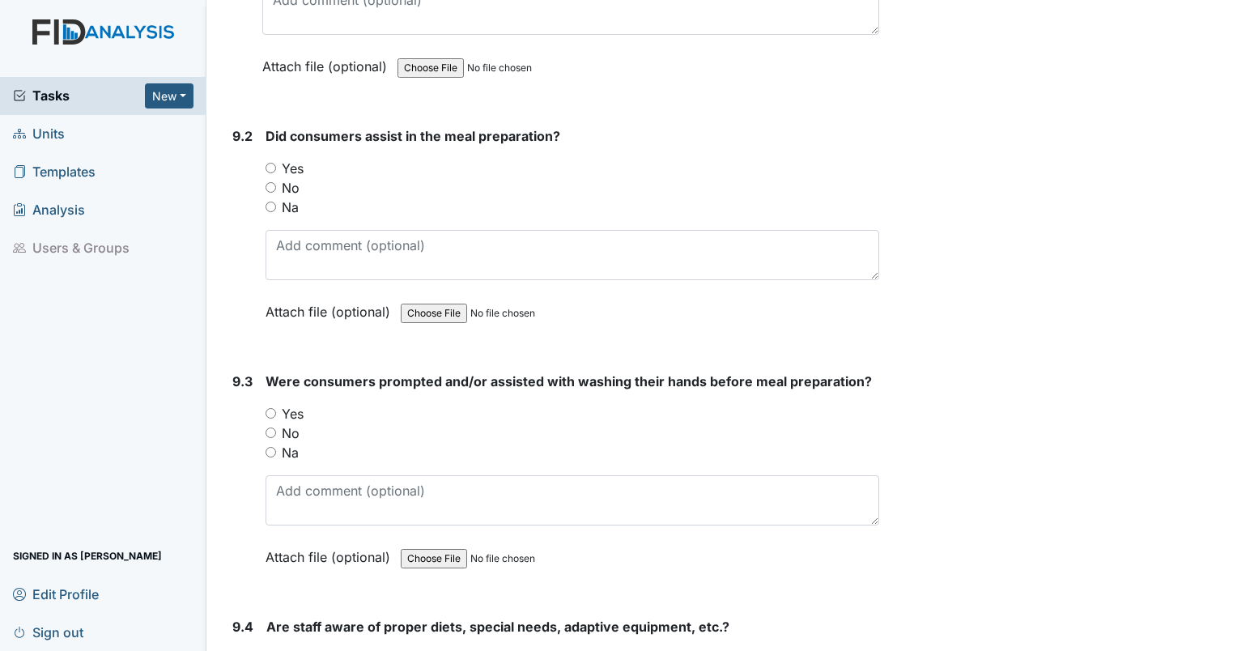
scroll to position [12631, 0]
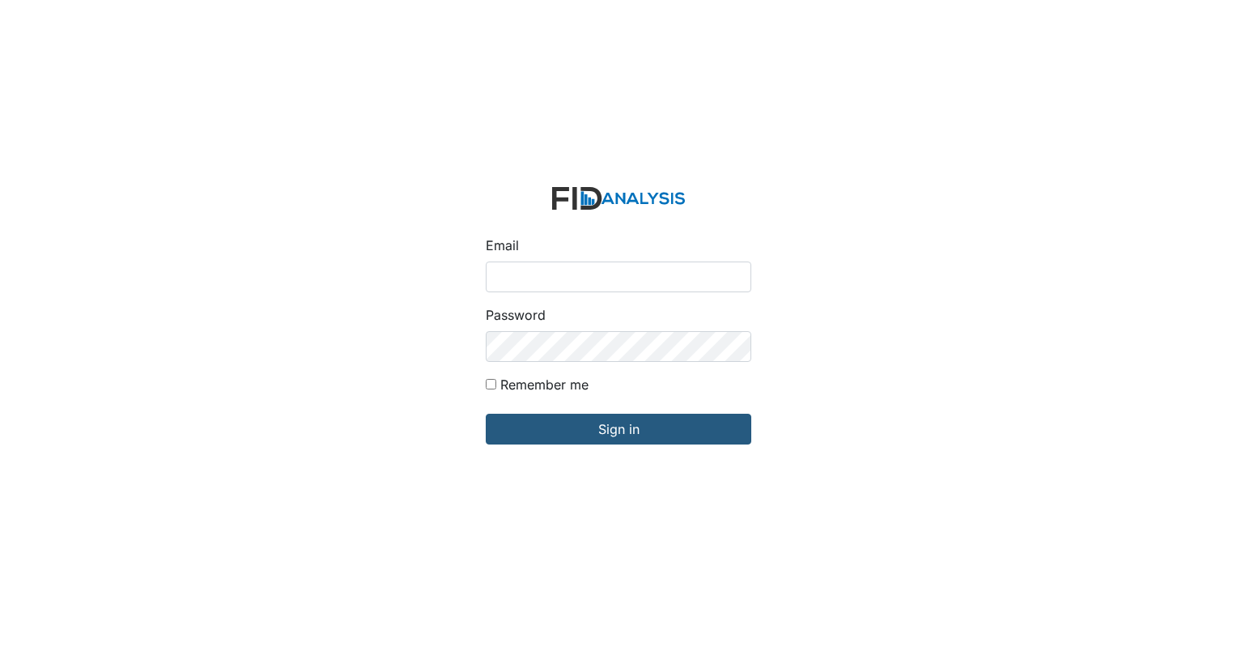
click at [533, 283] on input "Email" at bounding box center [619, 277] width 266 height 31
type input "[EMAIL_ADDRESS][DOMAIN_NAME]"
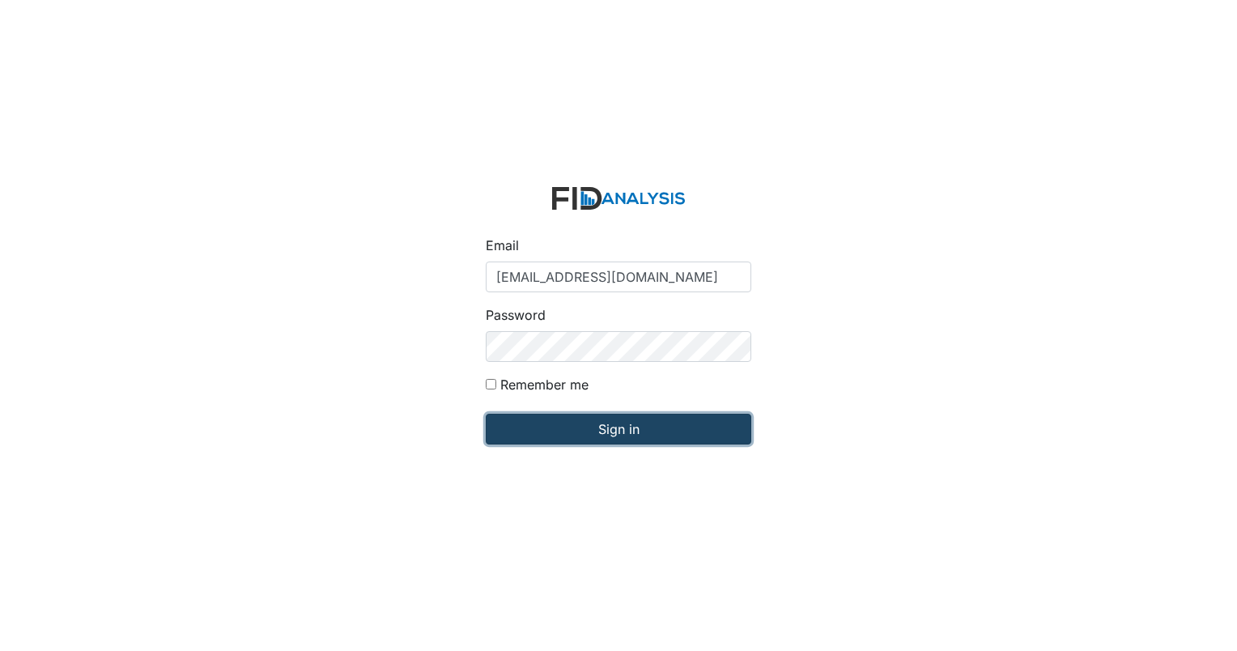
click at [536, 423] on input "Sign in" at bounding box center [619, 429] width 266 height 31
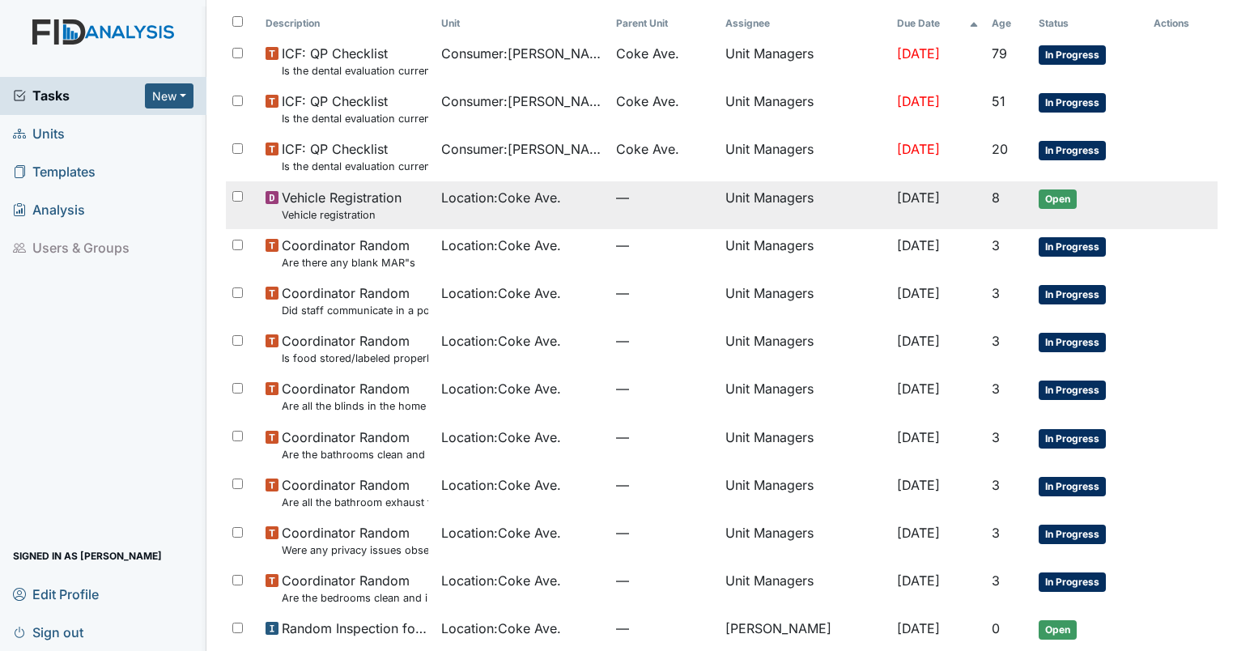
scroll to position [162, 0]
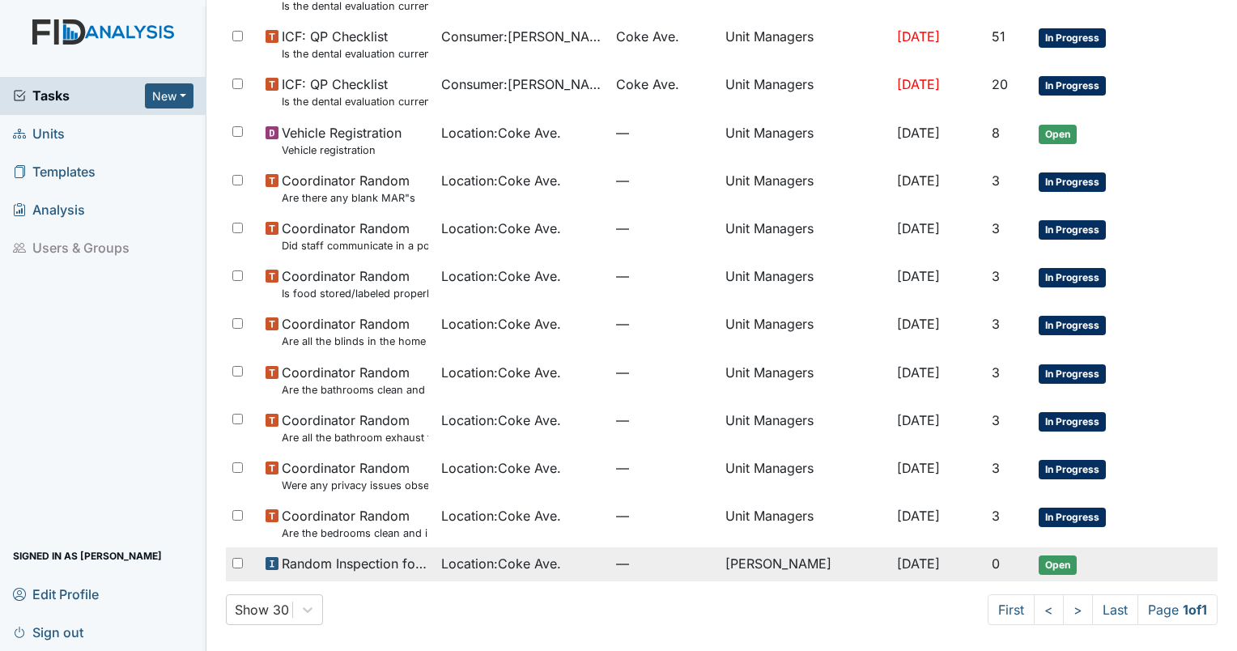
click at [1044, 564] on span "Open" at bounding box center [1058, 564] width 38 height 19
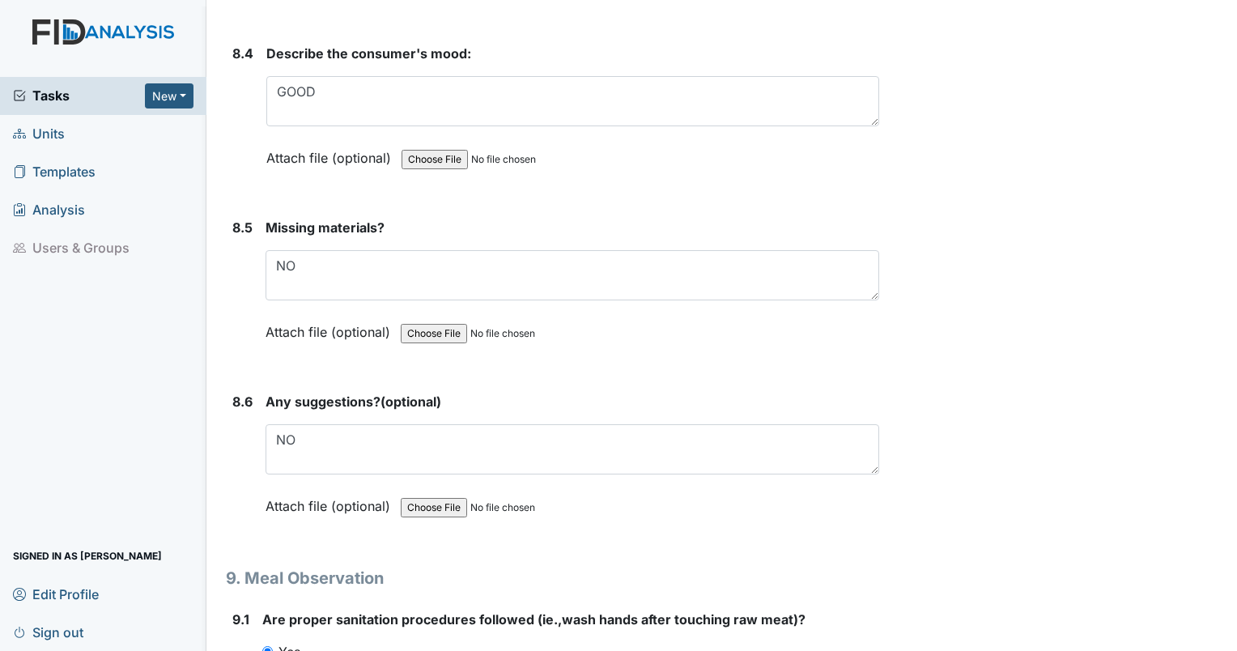
scroll to position [12064, 0]
